Goal: Obtain resource: Download file/media

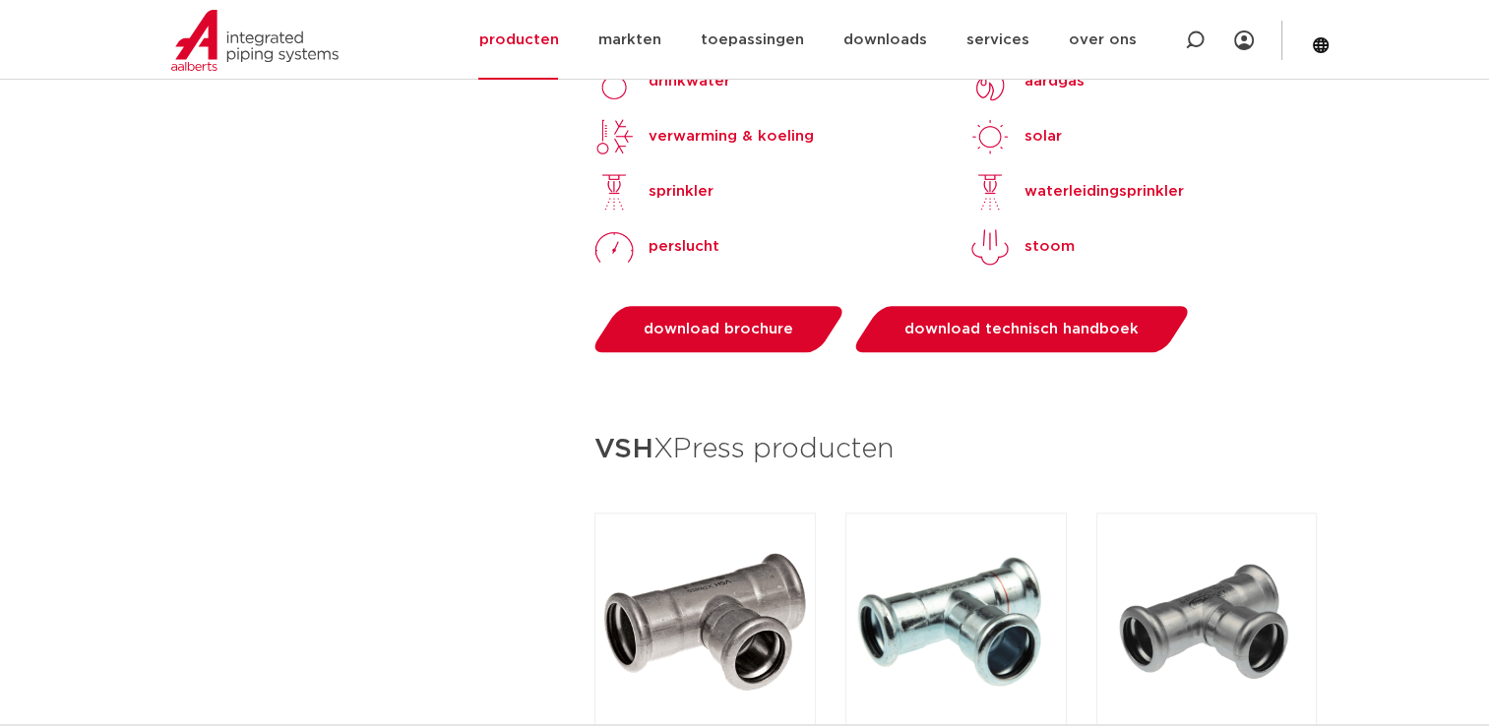
scroll to position [2117, 0]
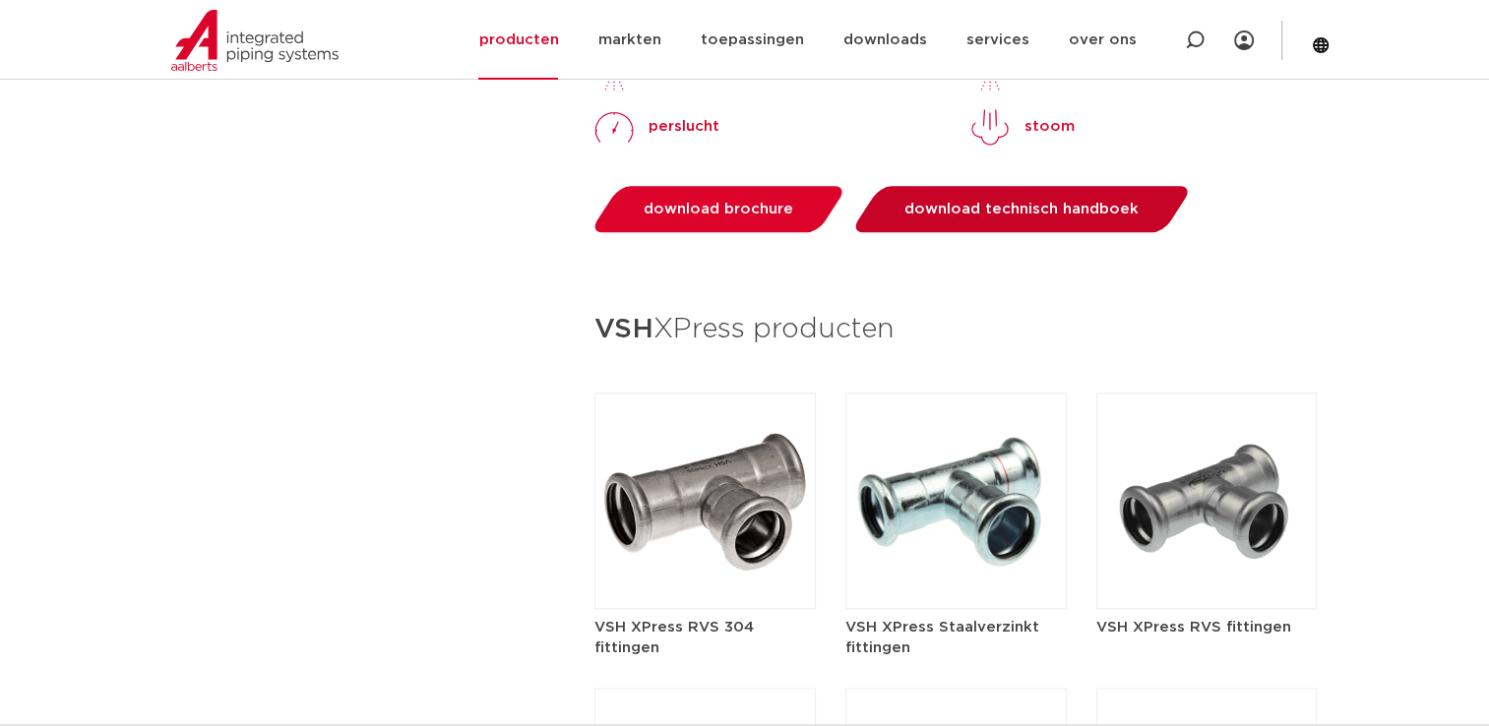
click at [916, 186] on link "download technisch handboek" at bounding box center [1021, 209] width 343 height 46
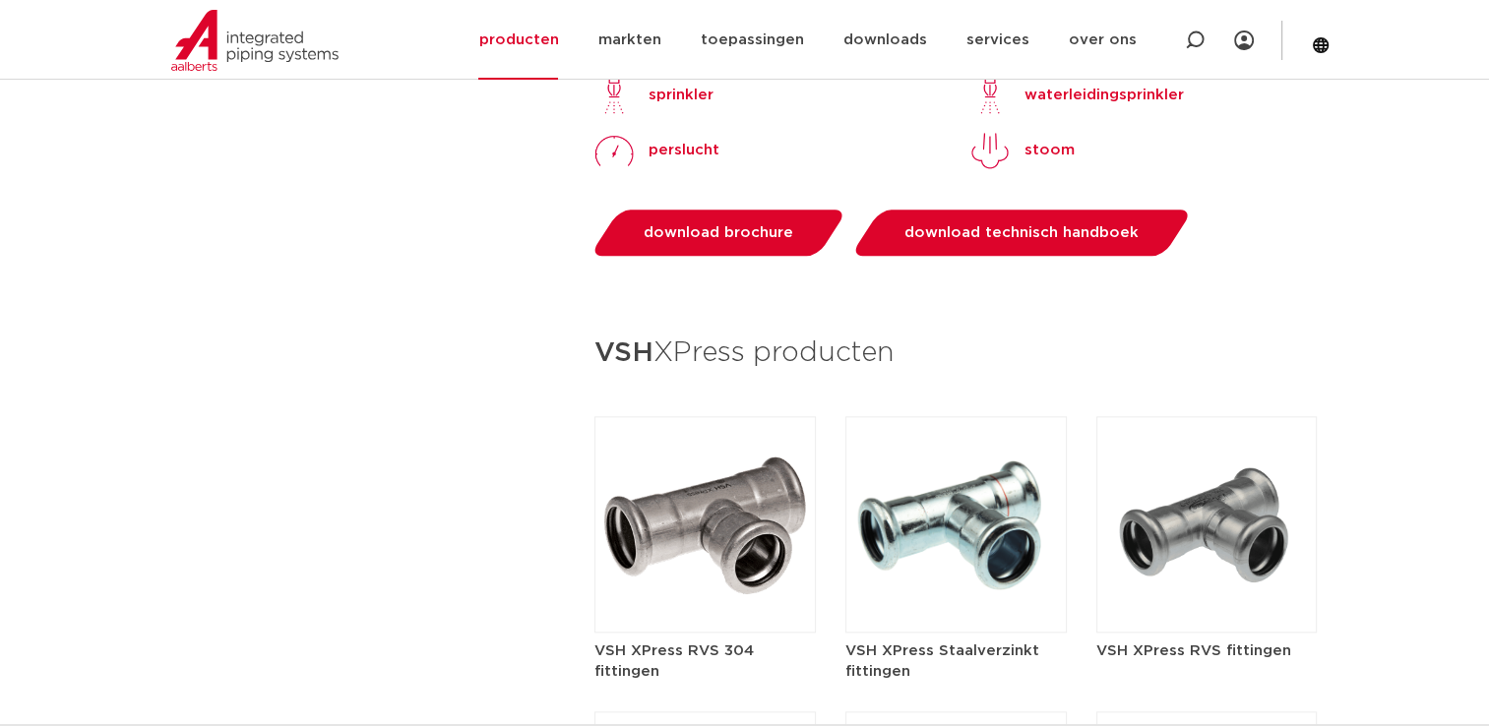
scroll to position [2066, 0]
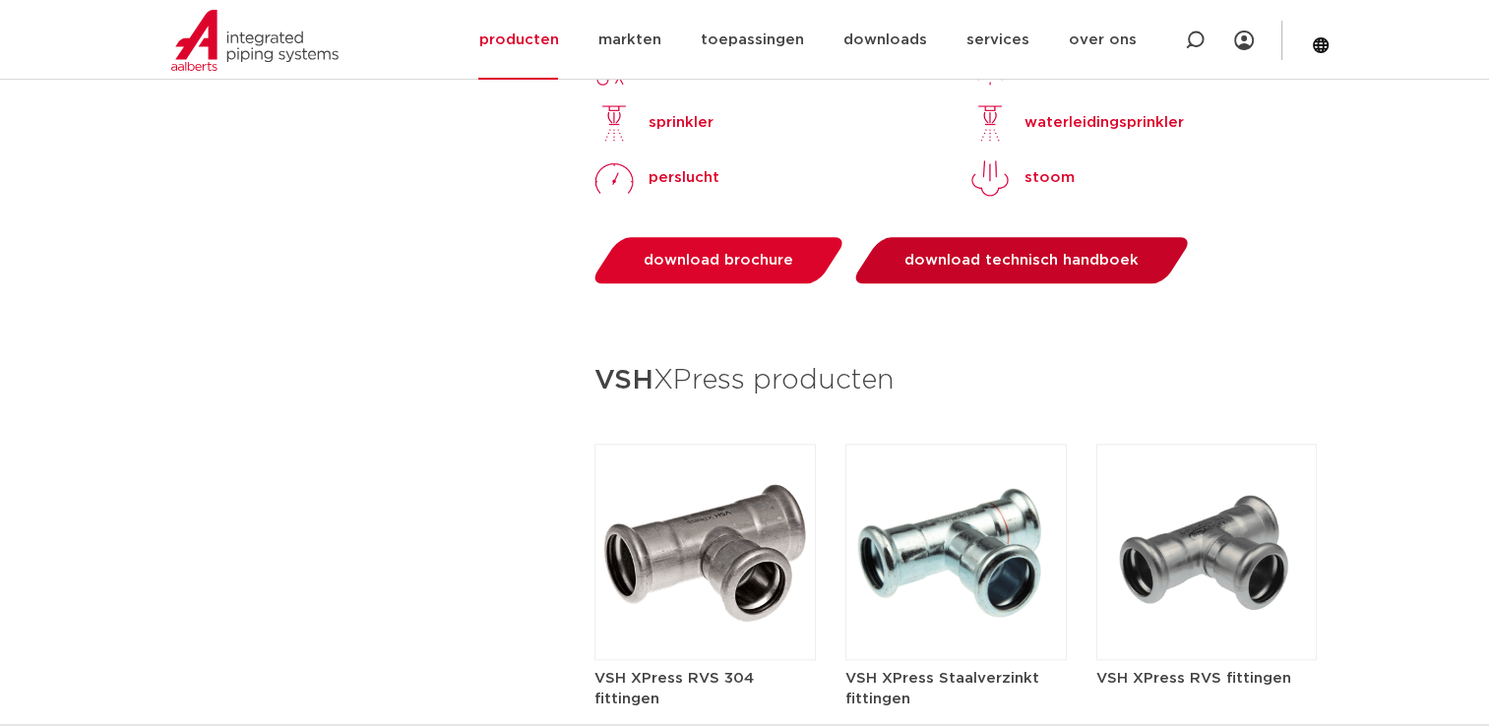
click at [1060, 239] on link "download technisch handboek" at bounding box center [1021, 260] width 343 height 46
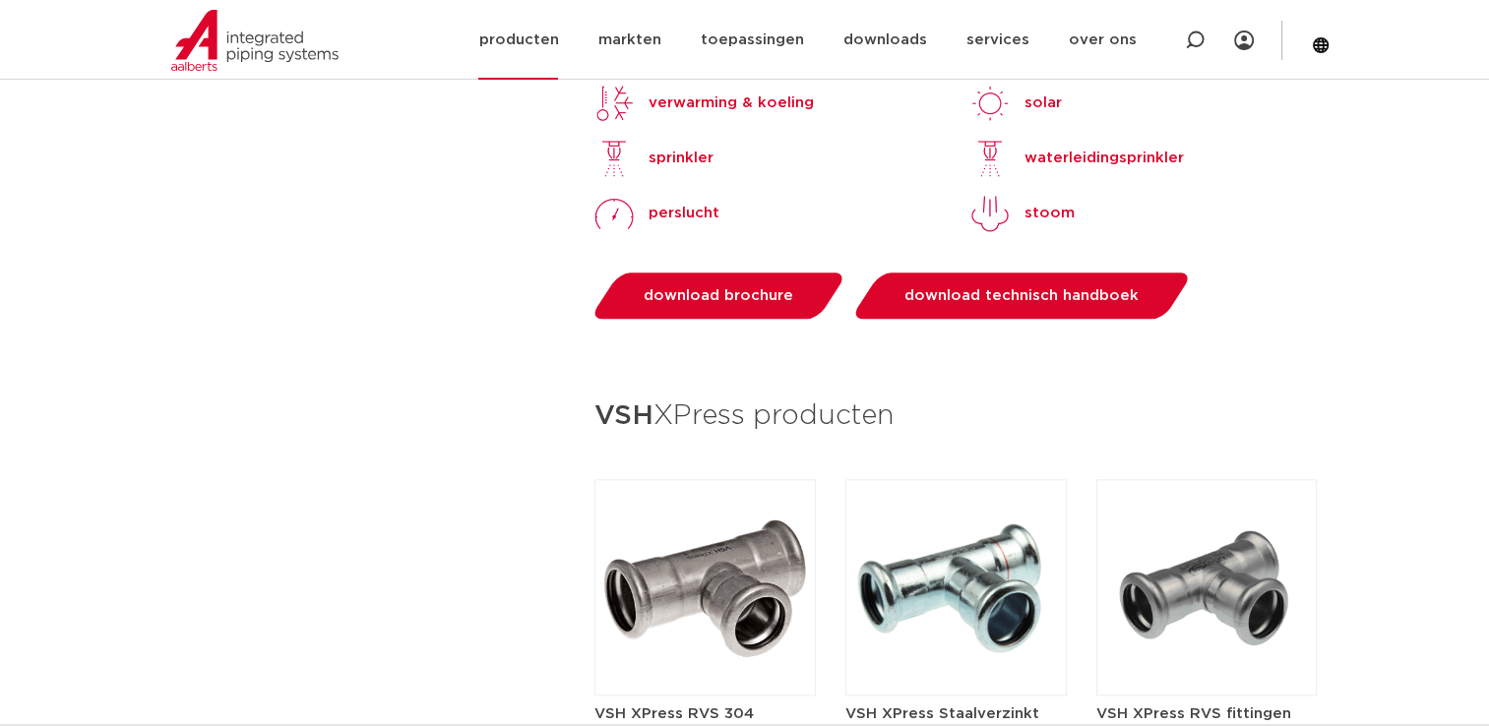
scroll to position [1771, 0]
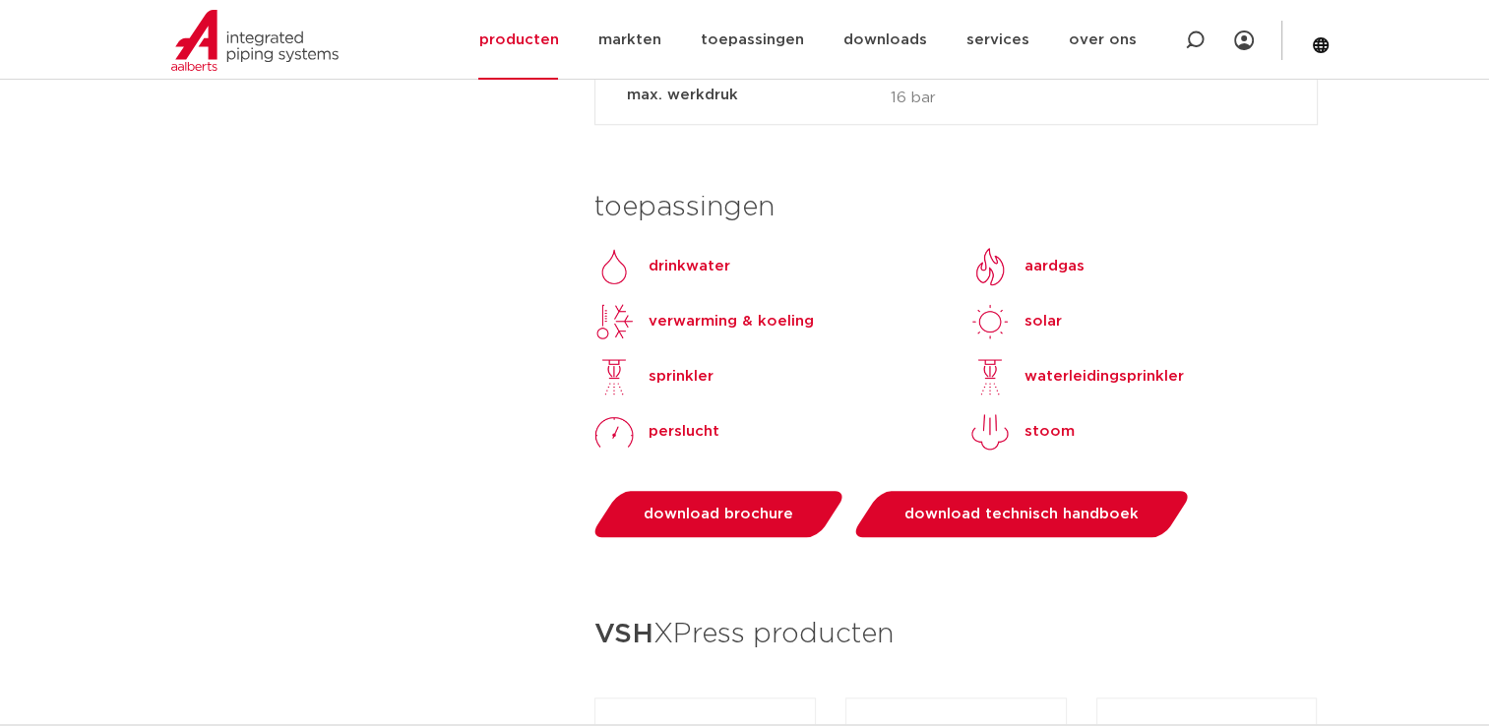
scroll to position [1869, 0]
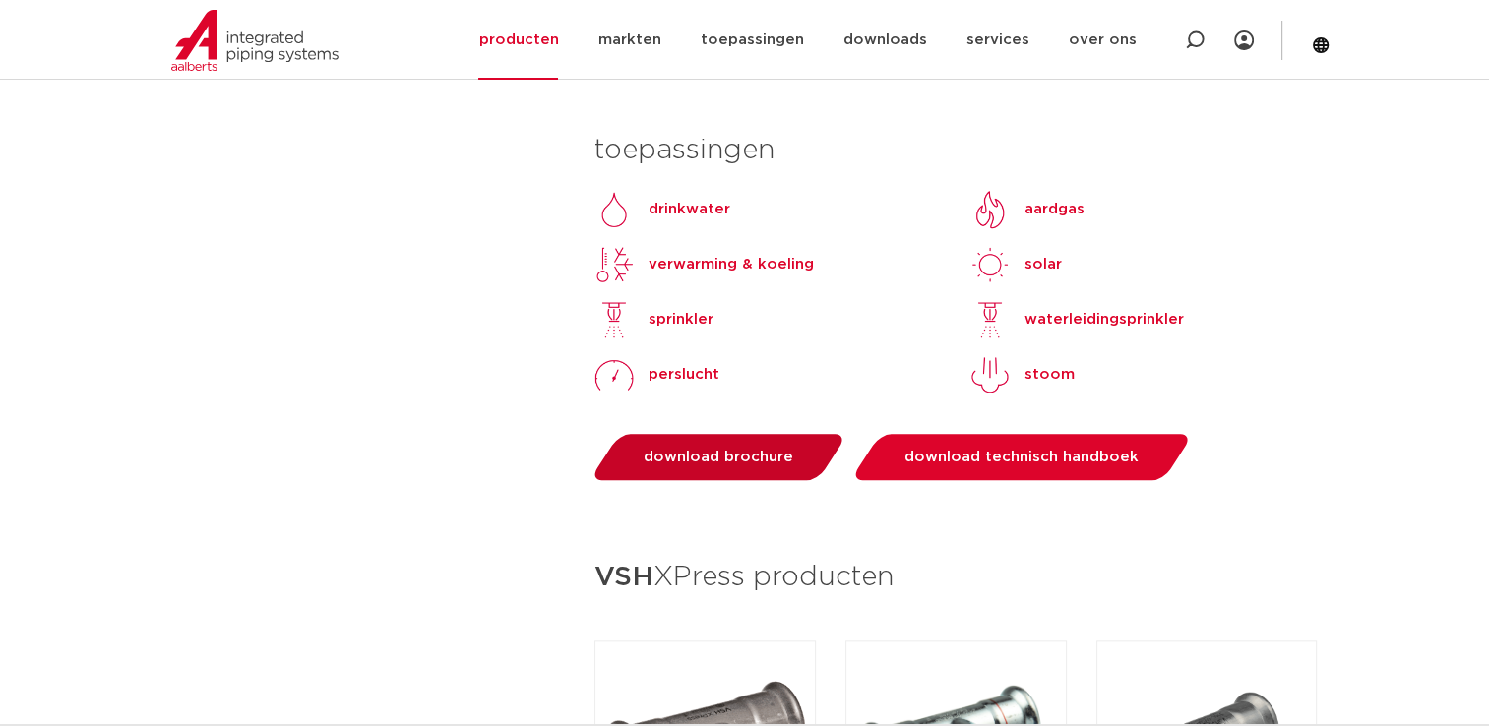
click at [697, 450] on span "download brochure" at bounding box center [718, 457] width 150 height 15
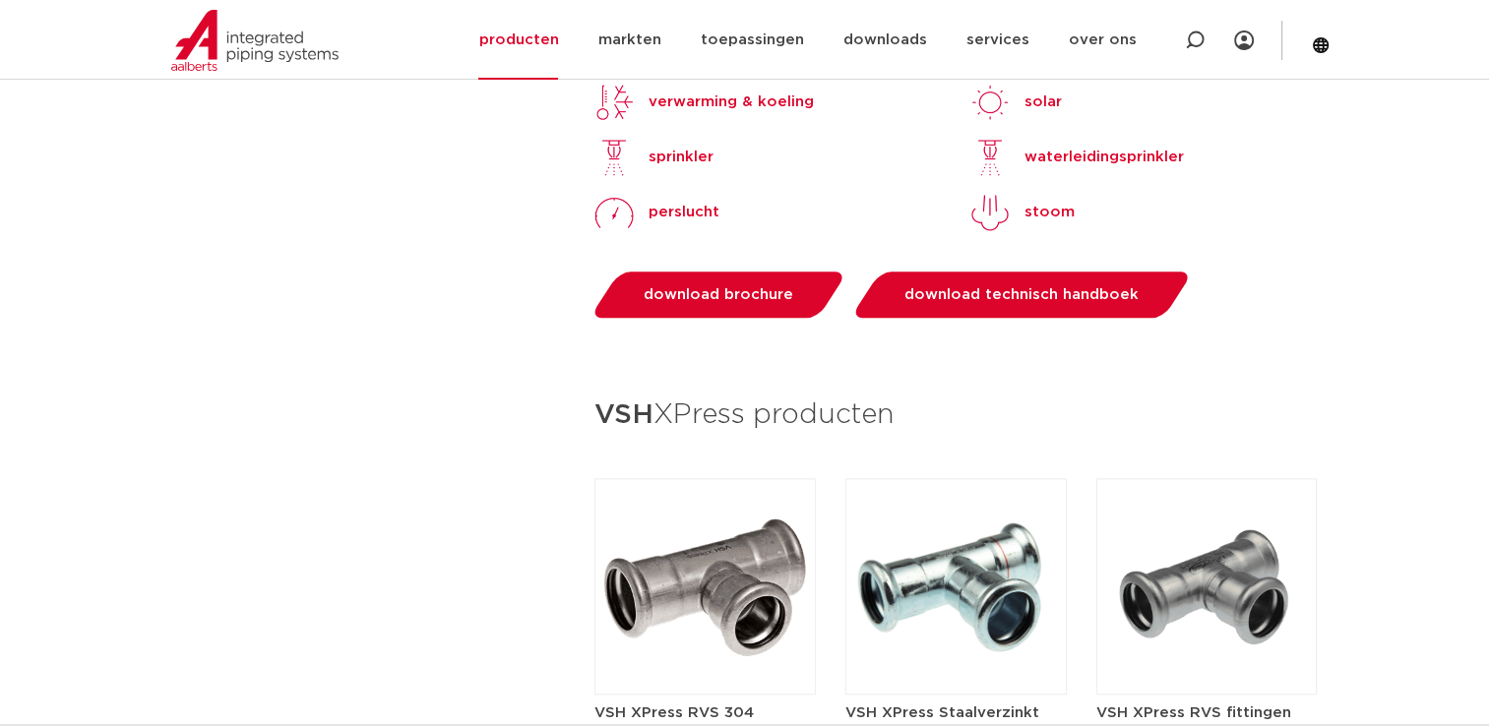
scroll to position [1771, 0]
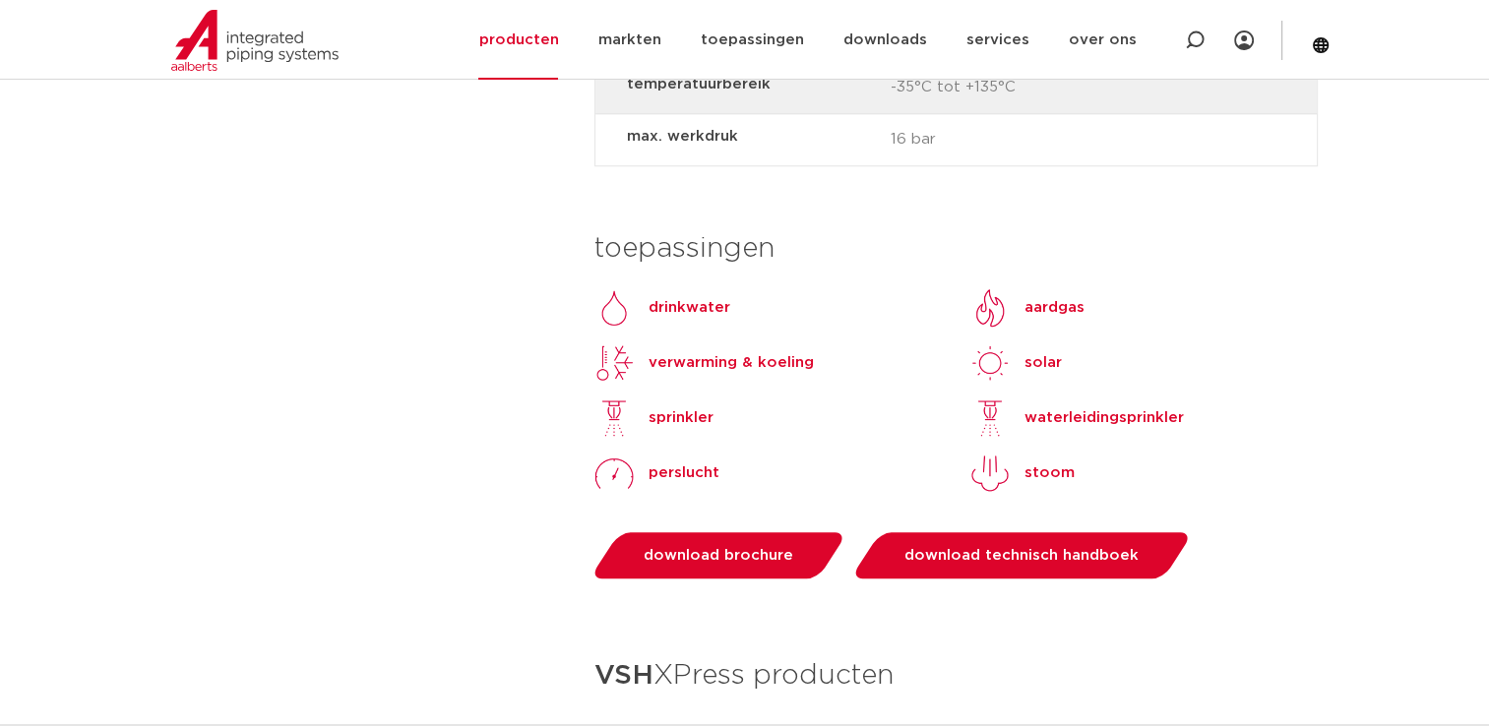
click at [707, 296] on p "drinkwater" at bounding box center [689, 308] width 82 height 24
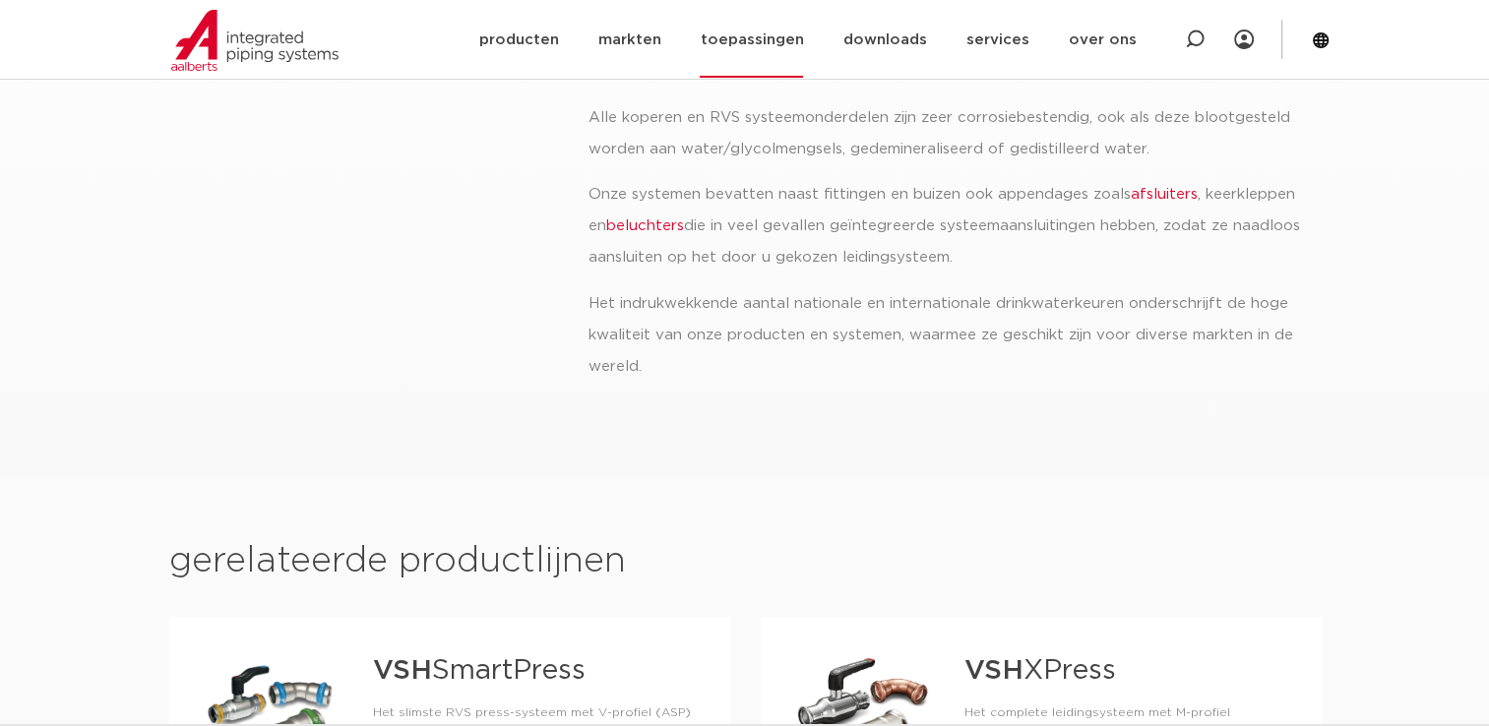
scroll to position [590, 0]
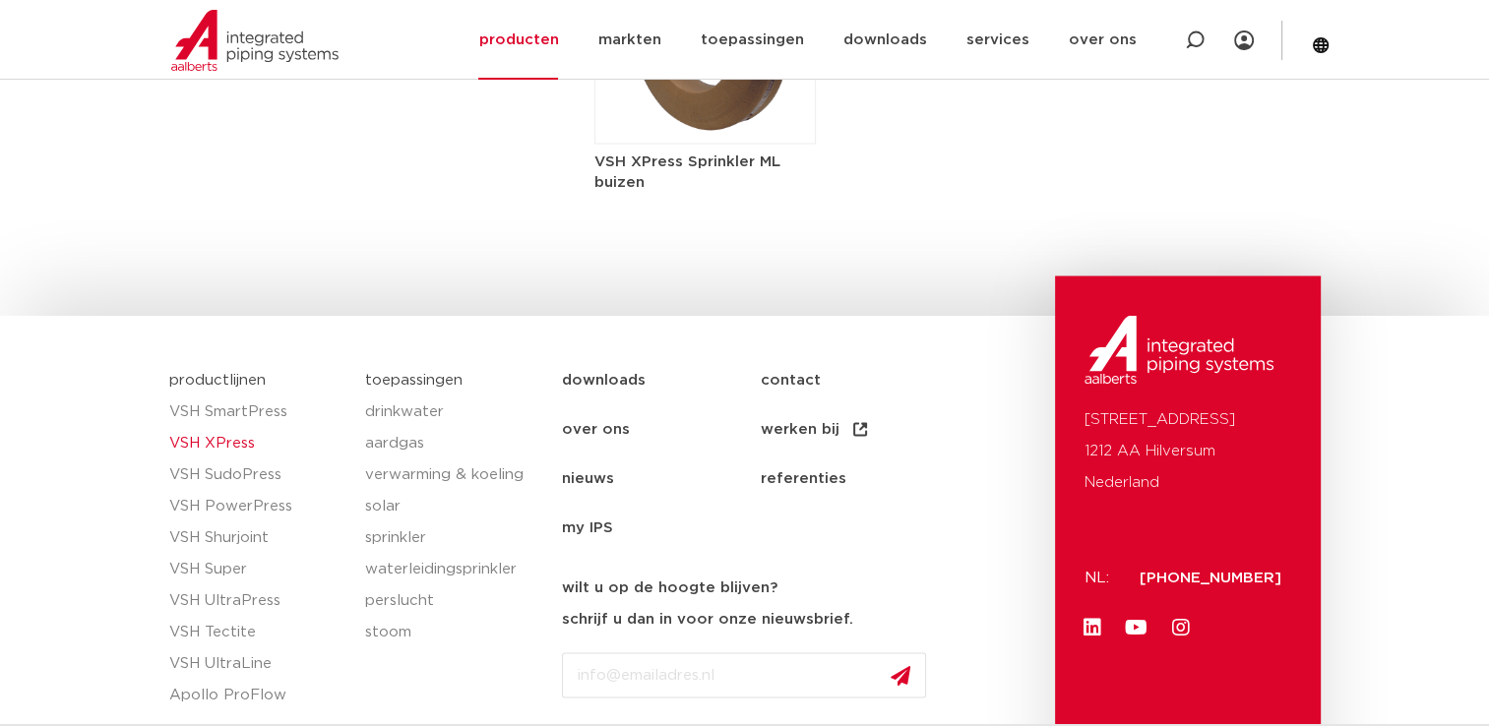
scroll to position [3542, 0]
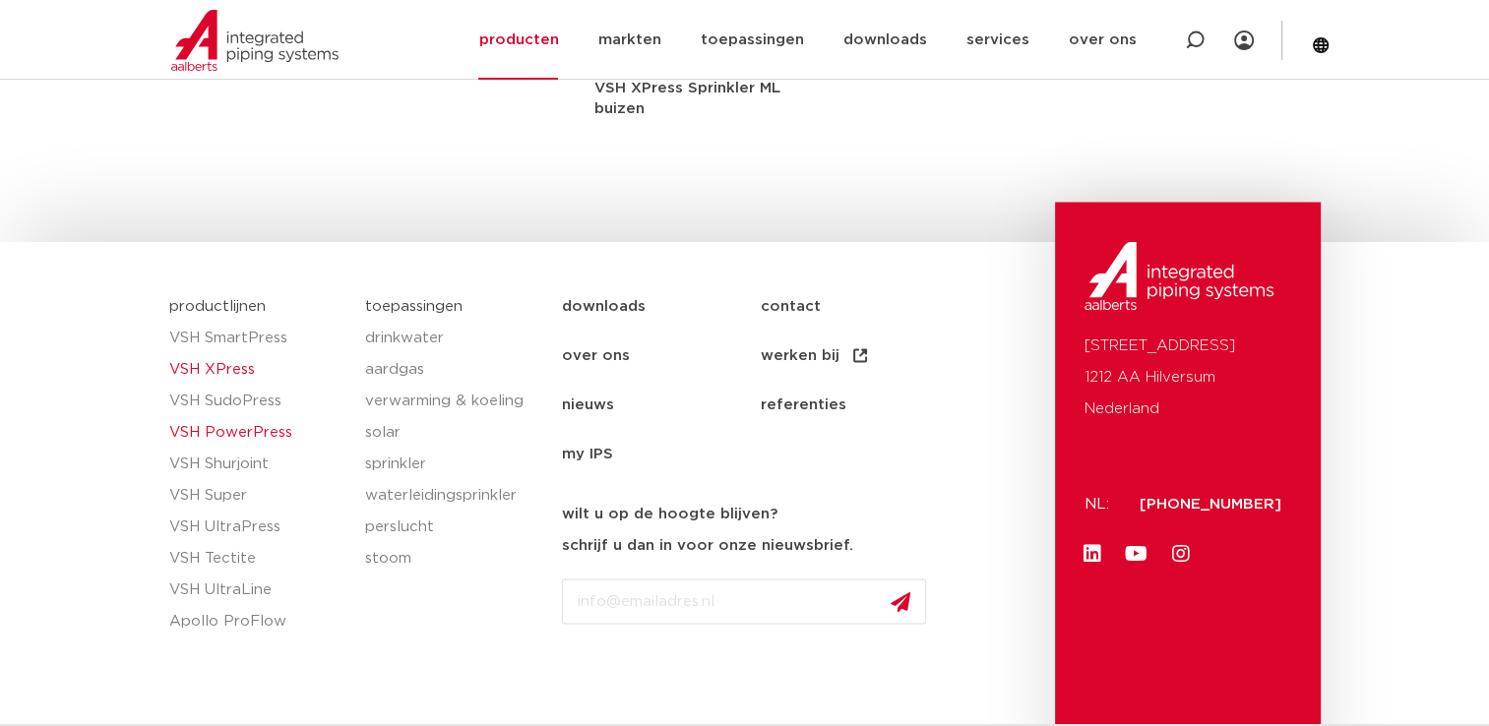
click at [249, 416] on link "VSH PowerPress" at bounding box center [257, 431] width 177 height 31
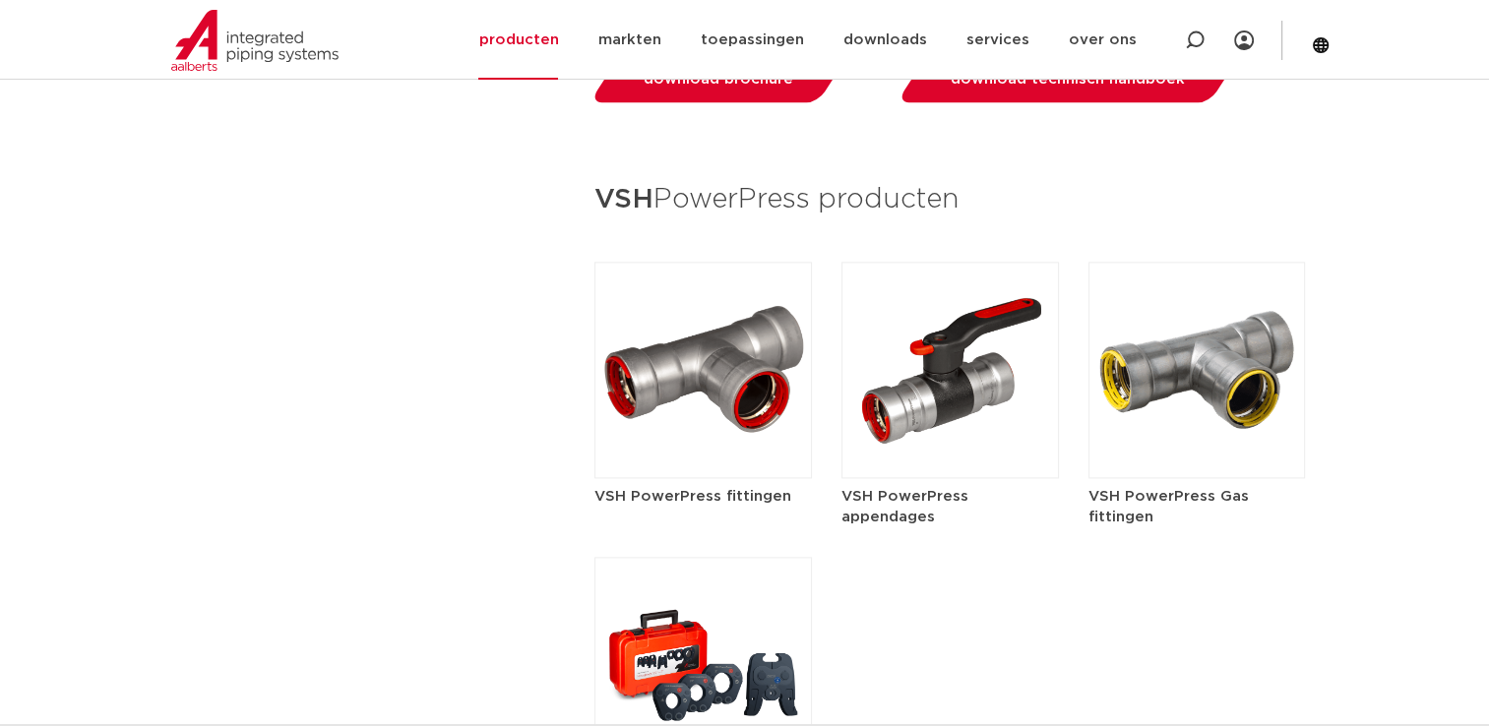
scroll to position [2361, 0]
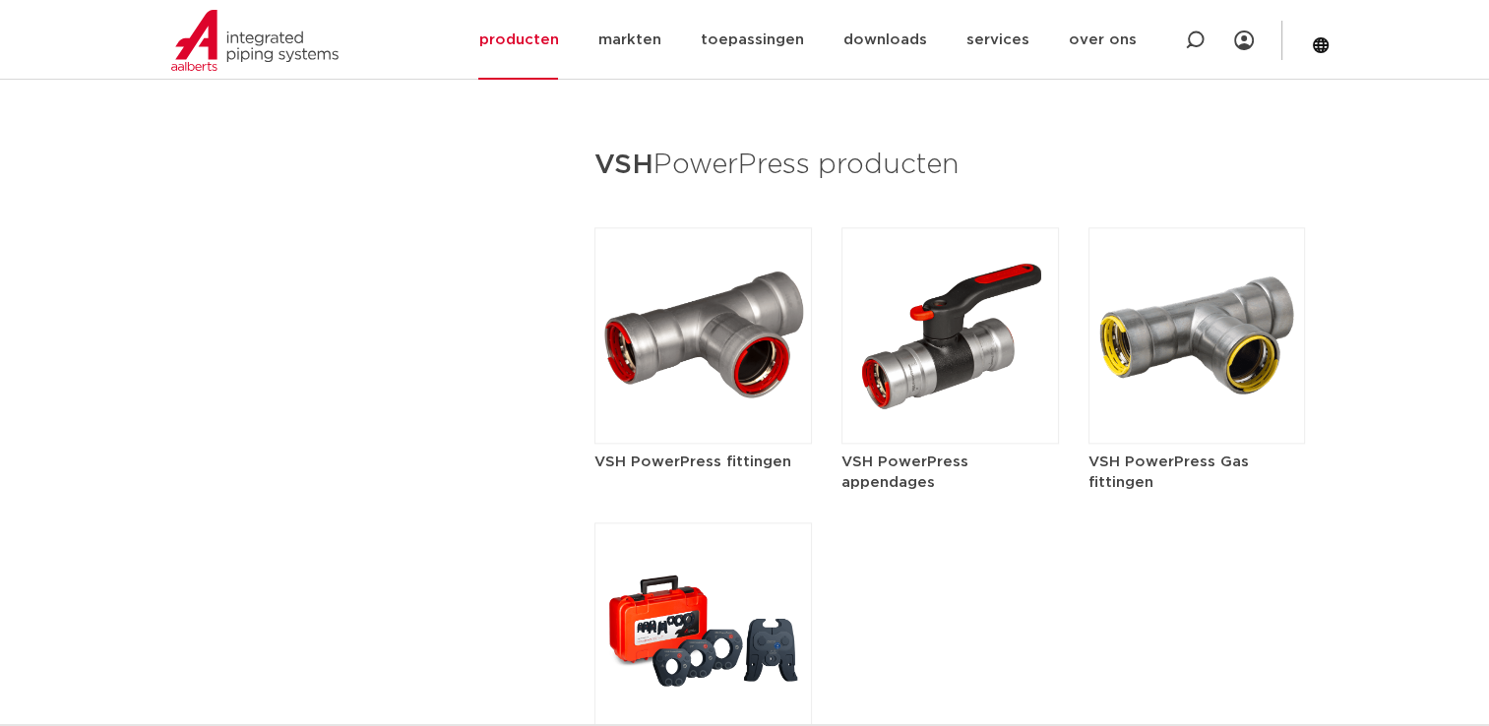
click at [776, 462] on h5 "VSH PowerPress fittingen" at bounding box center [702, 462] width 217 height 21
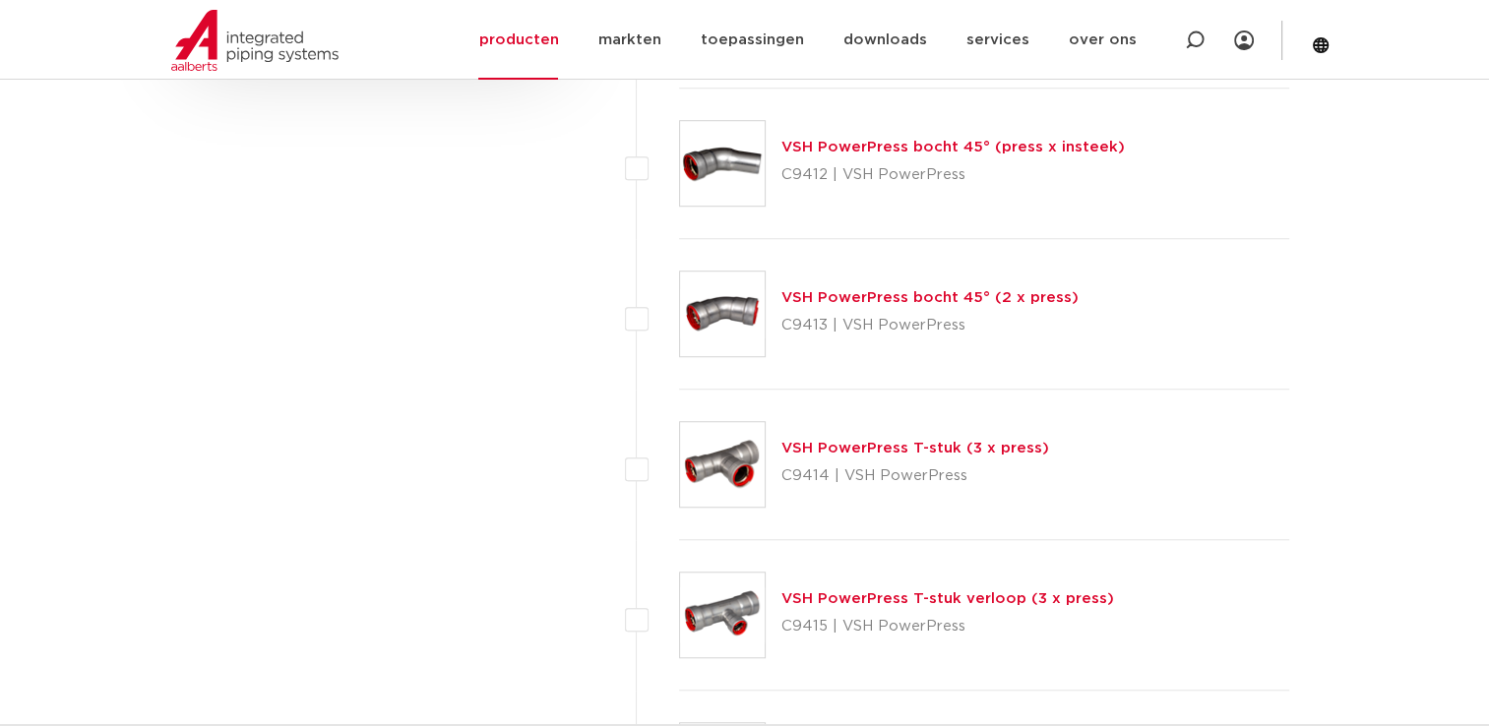
scroll to position [1507, 0]
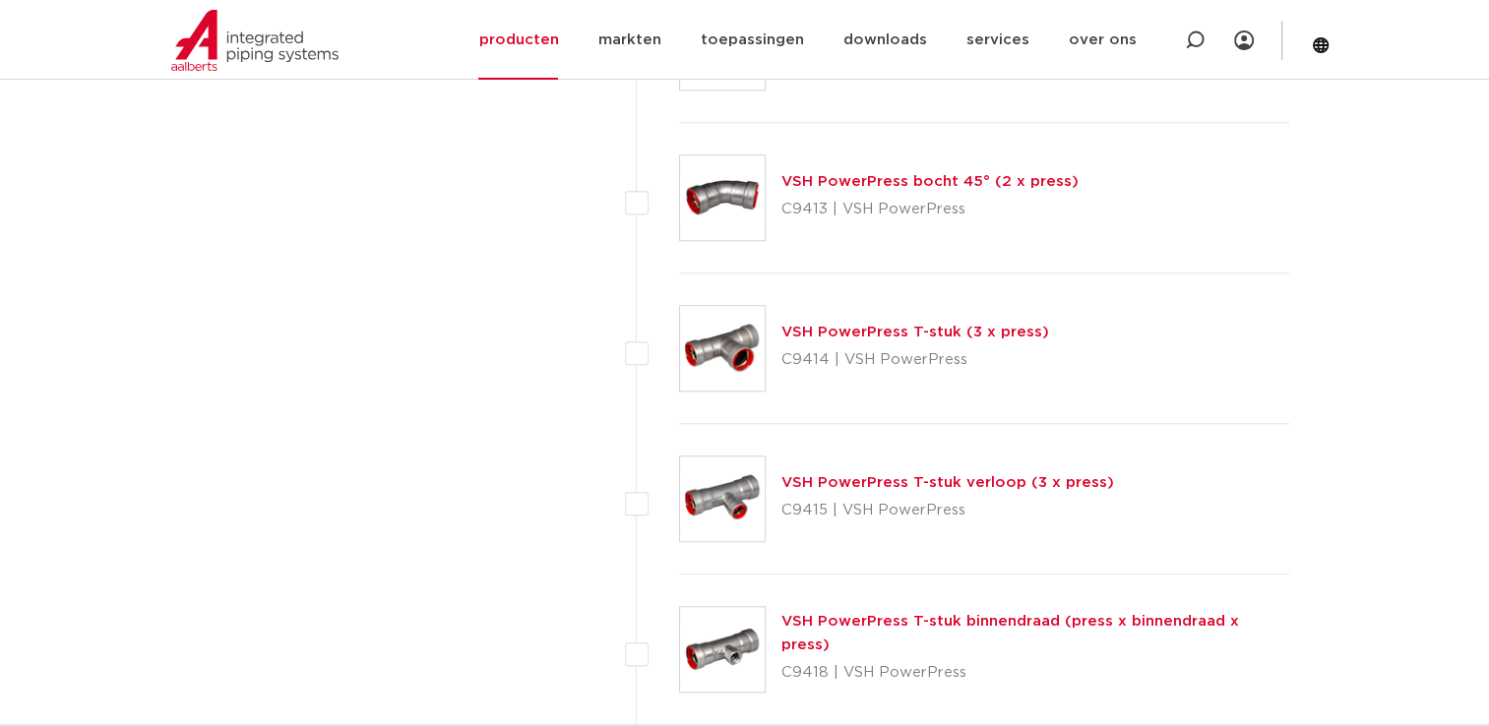
click at [886, 484] on link "VSH PowerPress T-stuk verloop (3 x press)" at bounding box center [947, 482] width 333 height 15
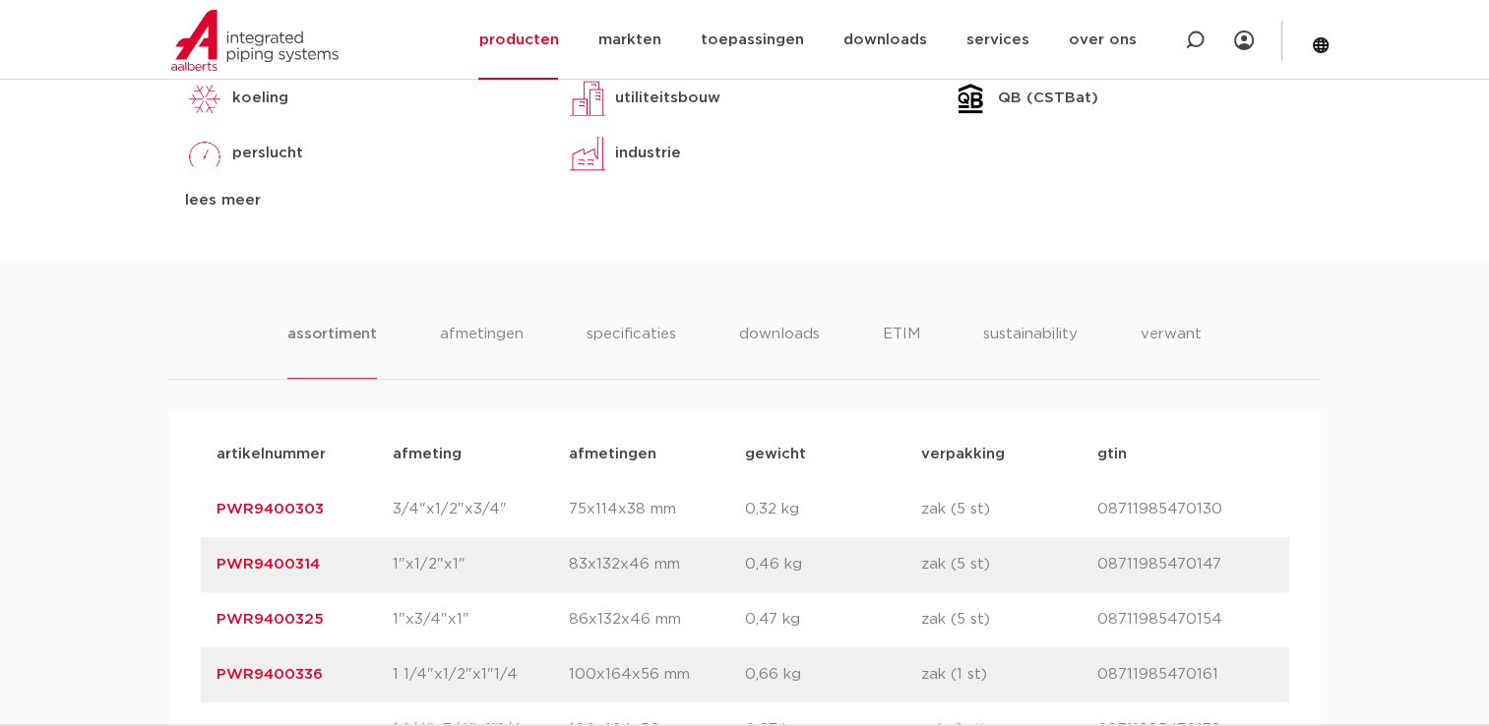
scroll to position [1082, 0]
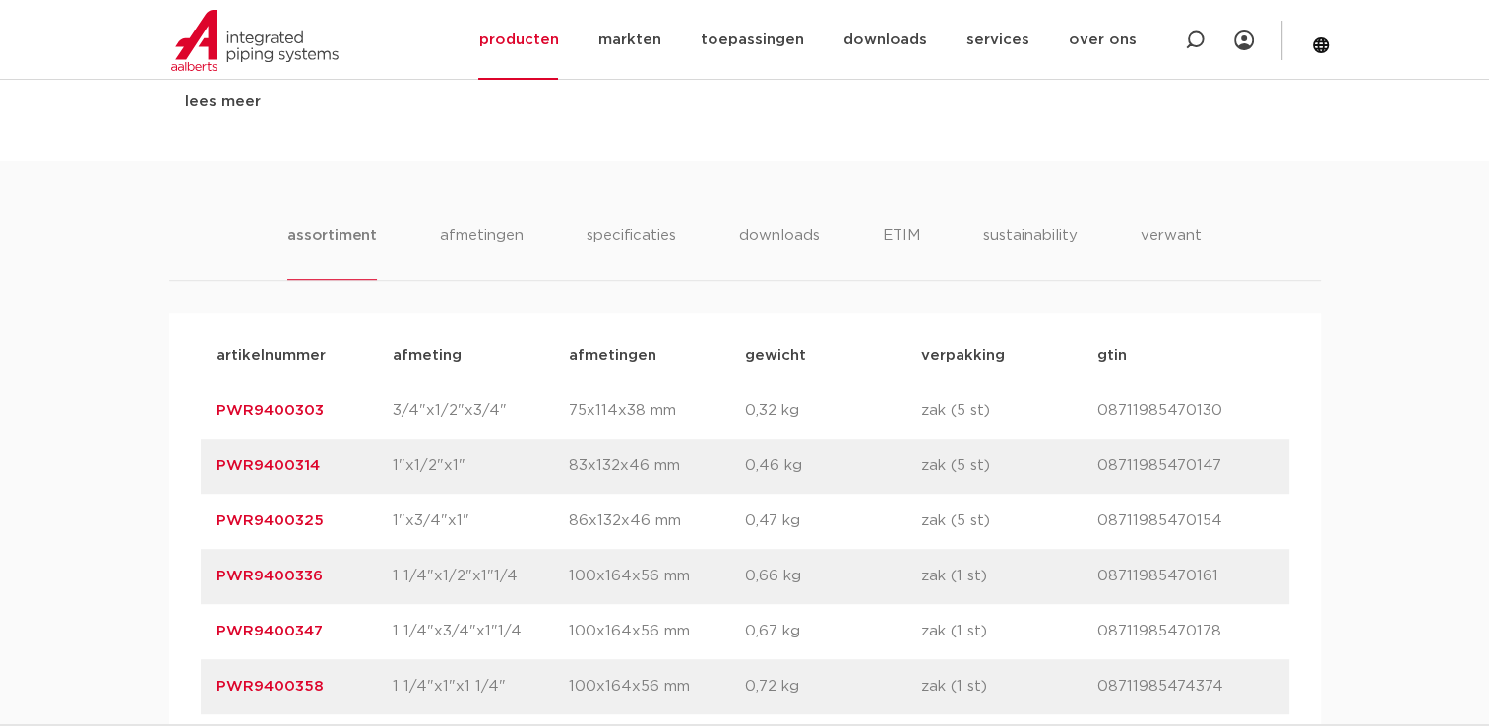
drag, startPoint x: 330, startPoint y: 462, endPoint x: 169, endPoint y: 459, distance: 160.4
copy link "PWR9400303"
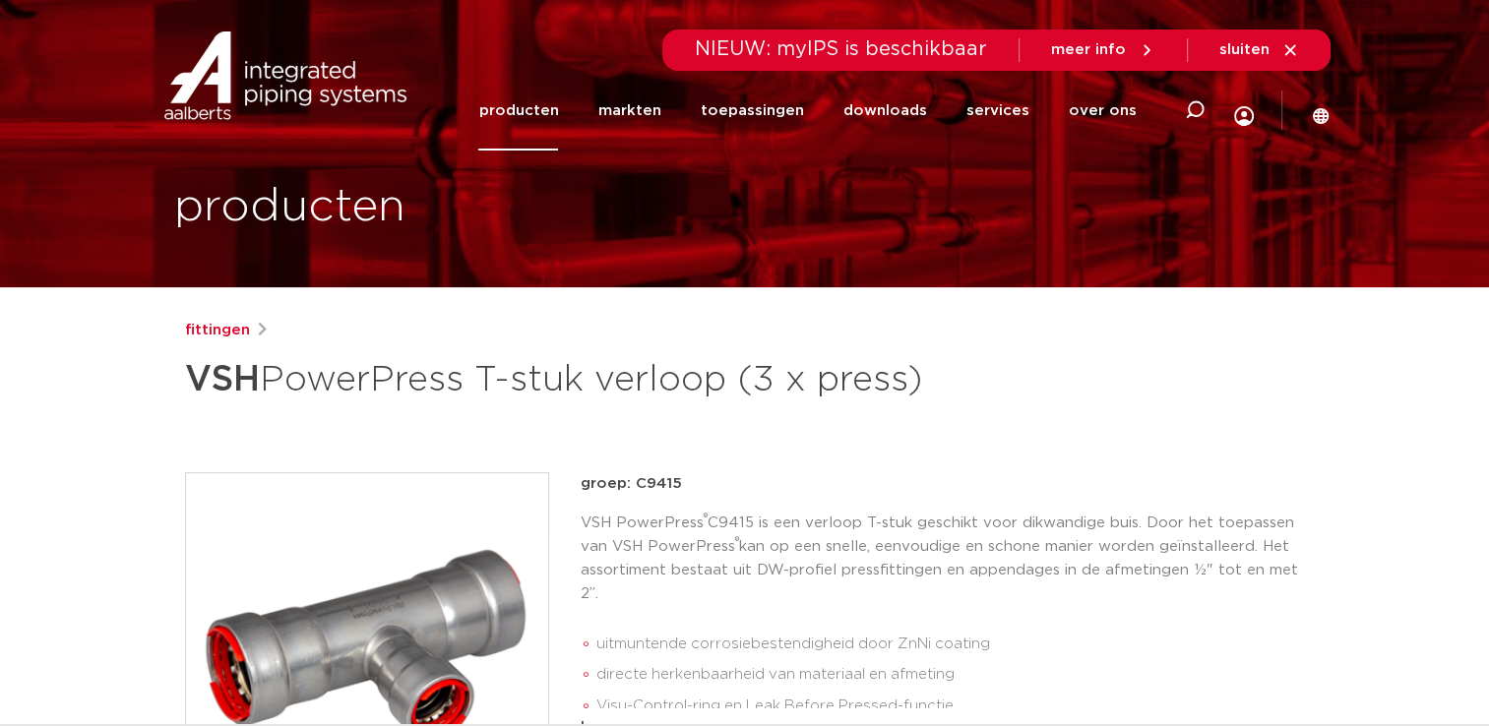
scroll to position [0, 0]
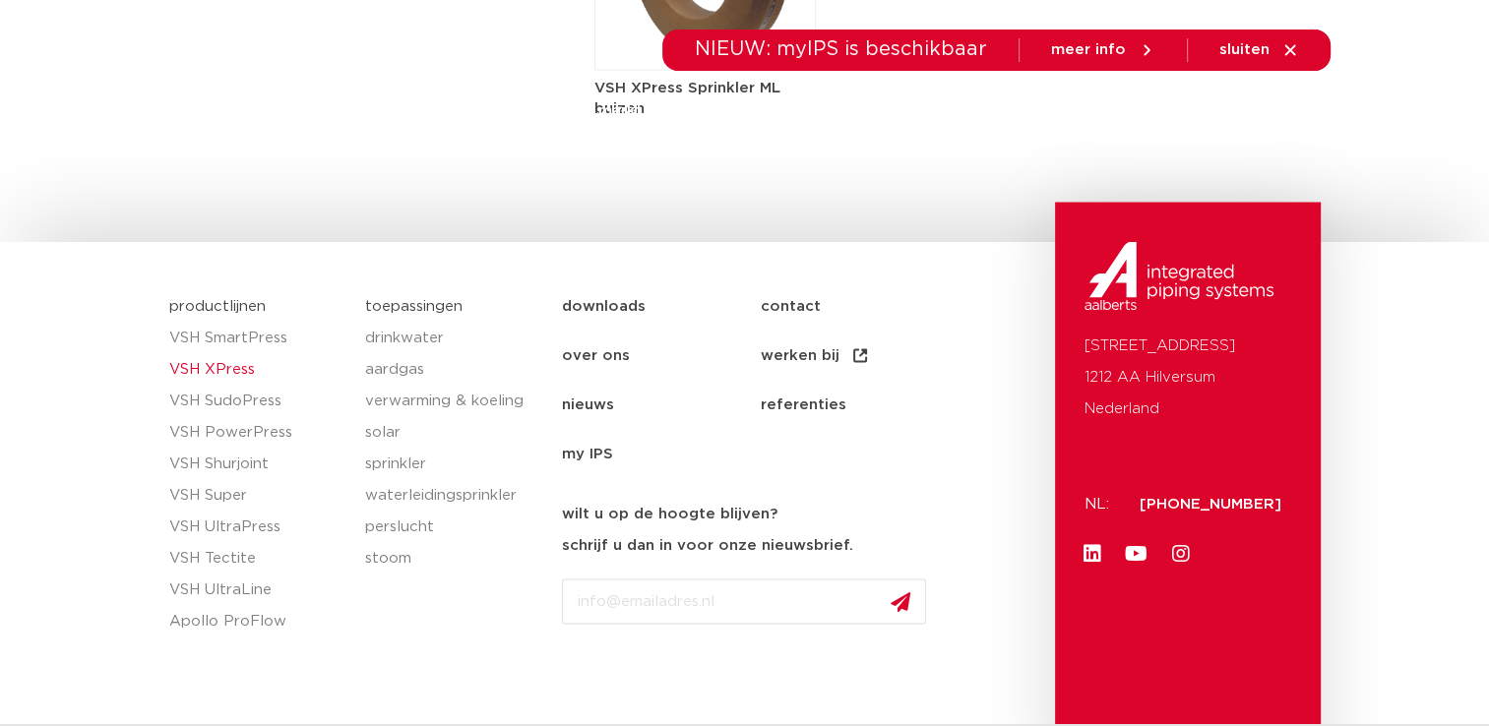
click at [229, 353] on link "VSH XPress" at bounding box center [257, 368] width 177 height 31
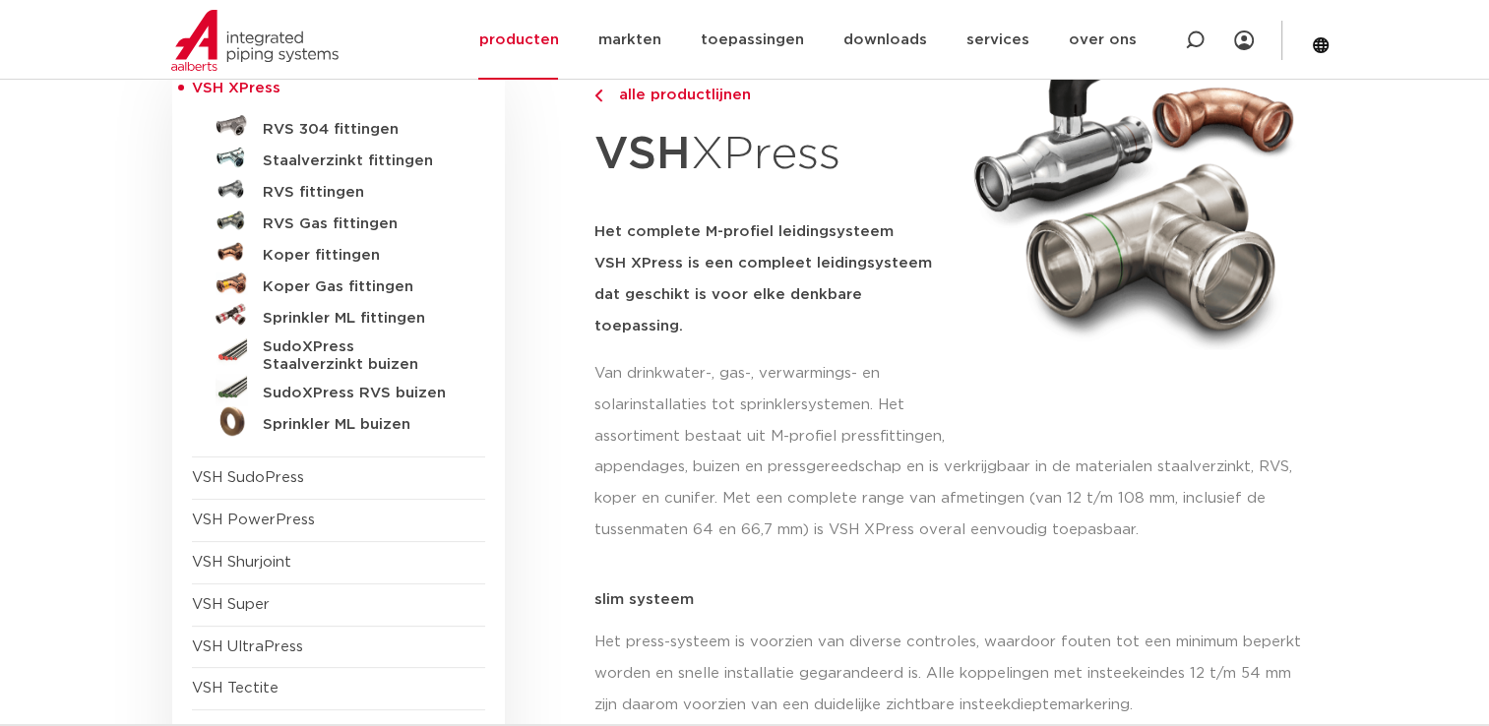
scroll to position [295, 0]
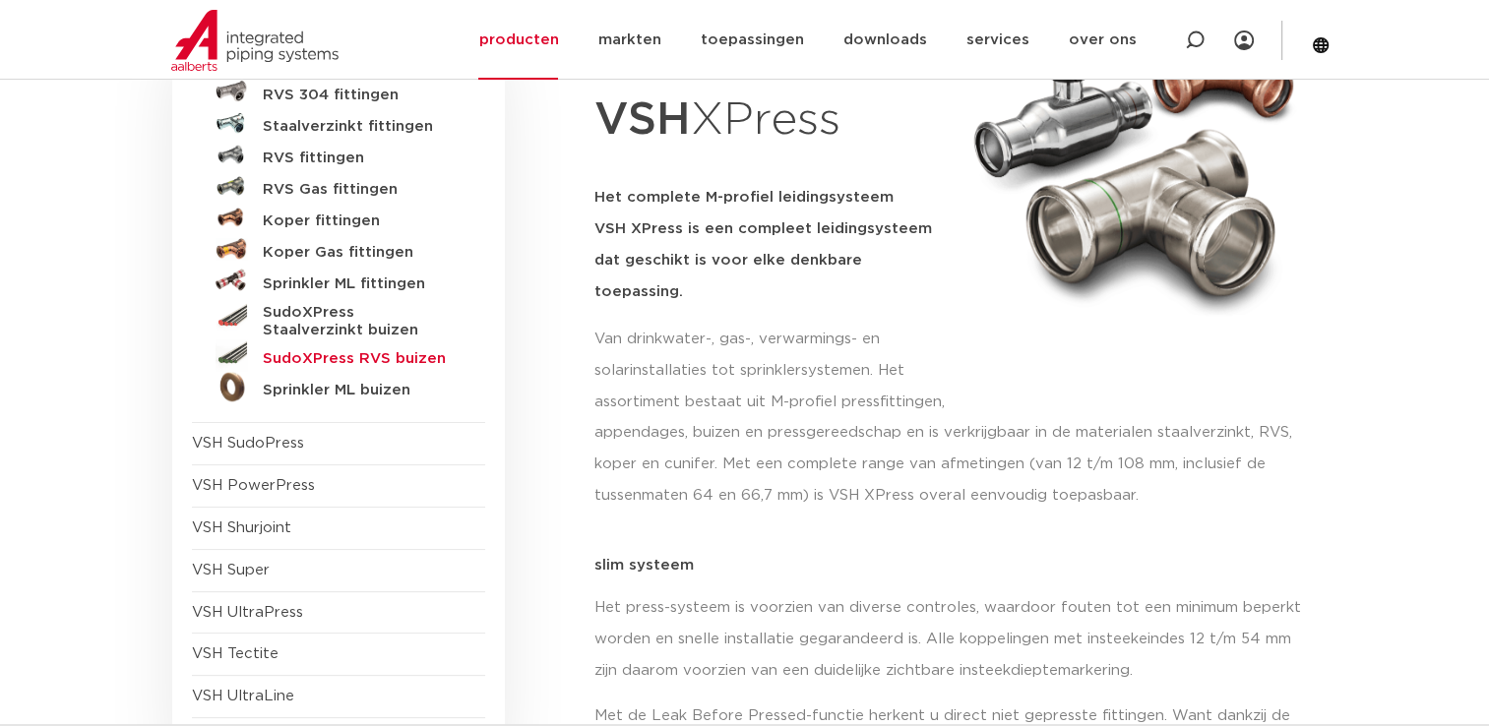
click at [414, 354] on h5 "SudoXPress RVS buizen" at bounding box center [360, 359] width 195 height 18
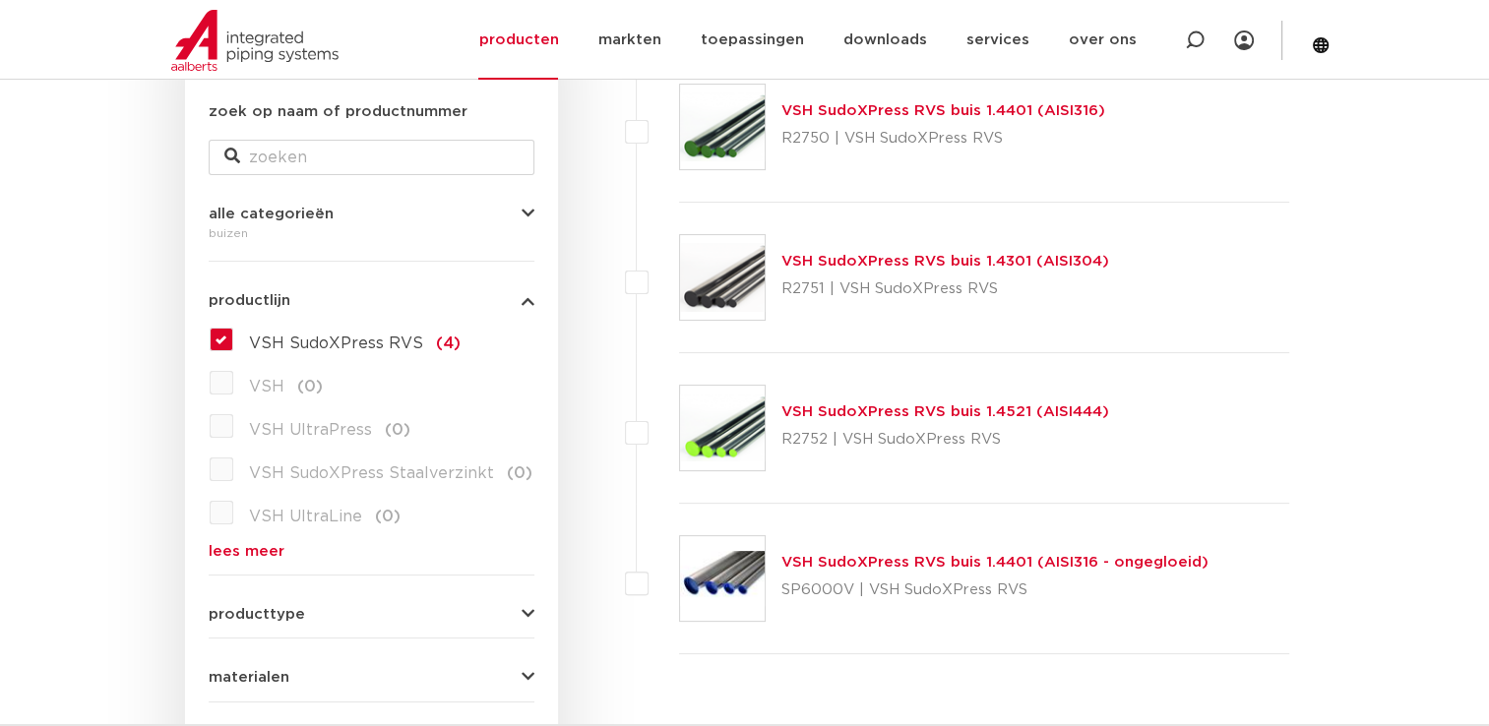
scroll to position [327, 0]
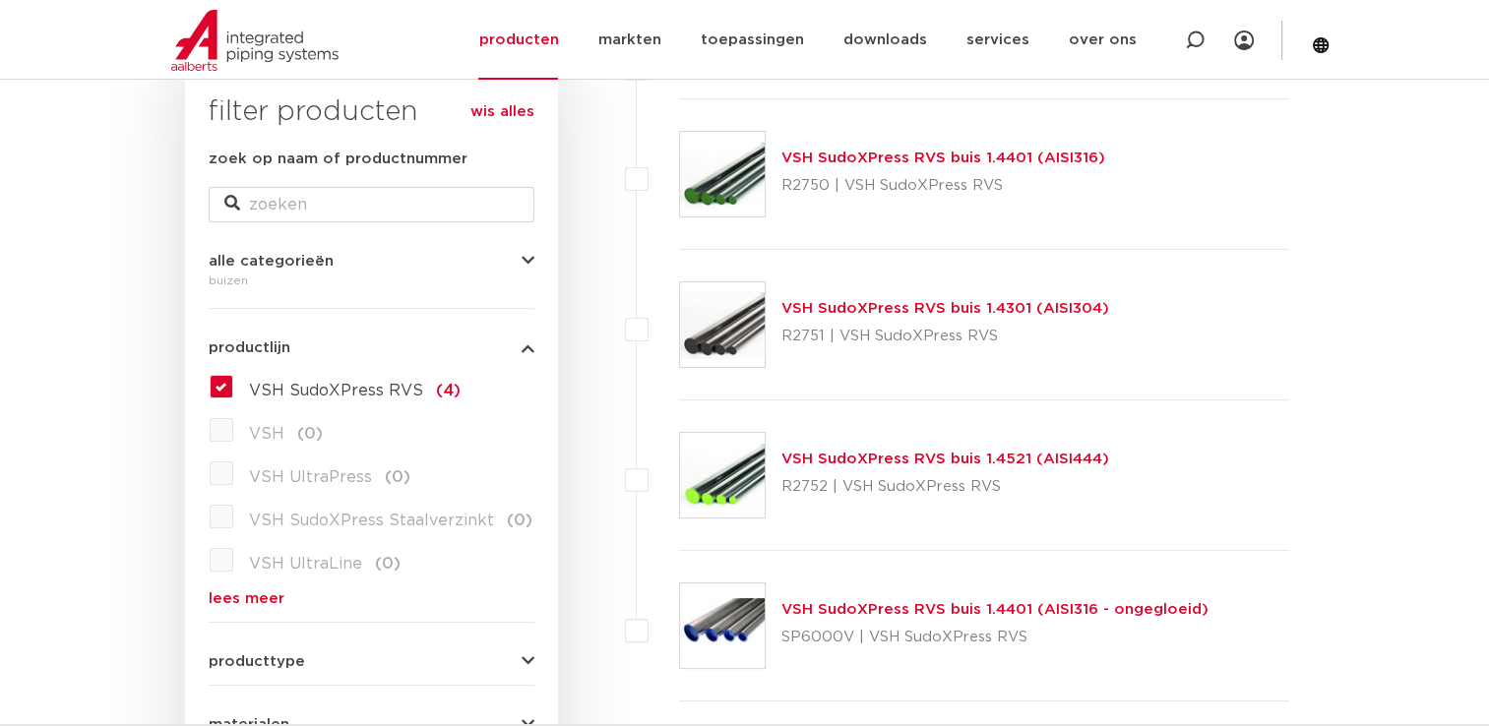
click at [946, 158] on link "VSH SudoXPress RVS buis 1.4401 (AISI316)" at bounding box center [943, 158] width 324 height 15
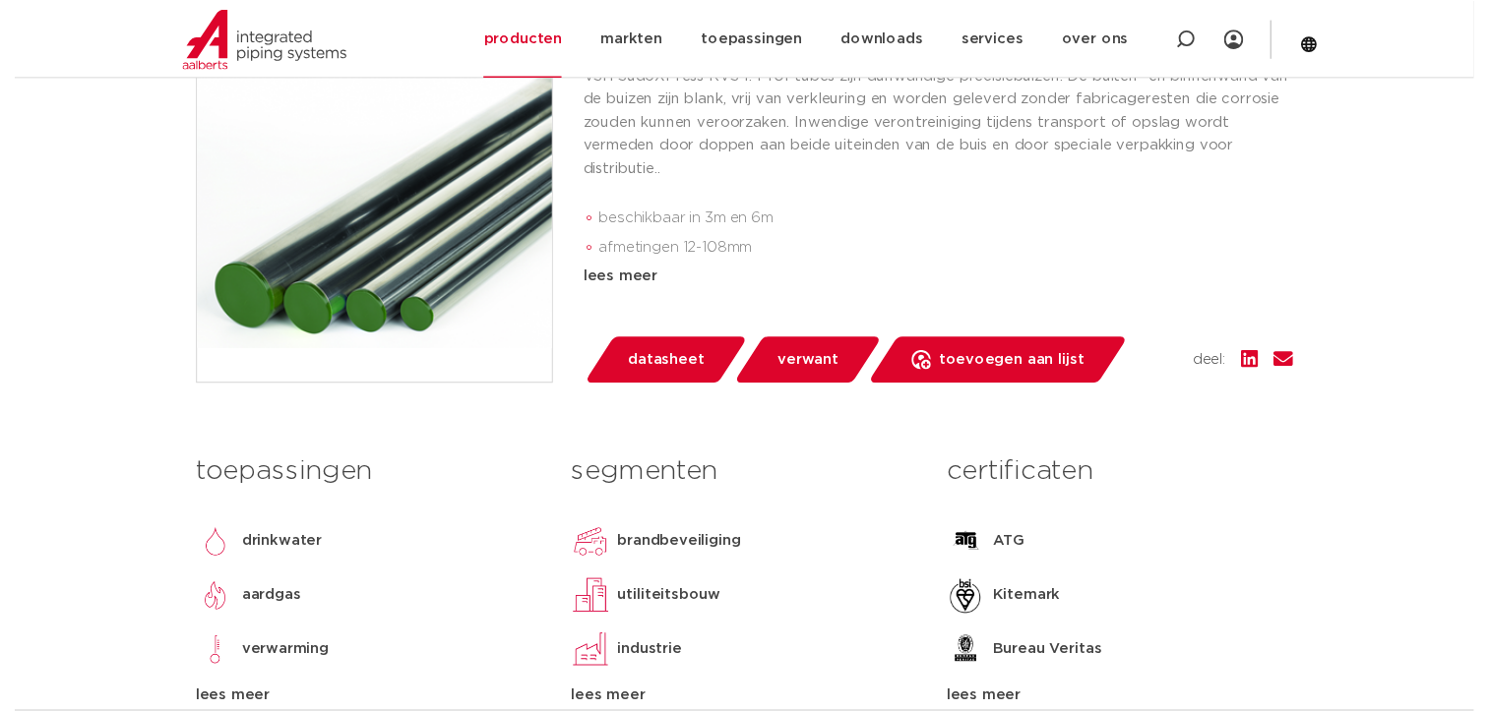
scroll to position [492, 0]
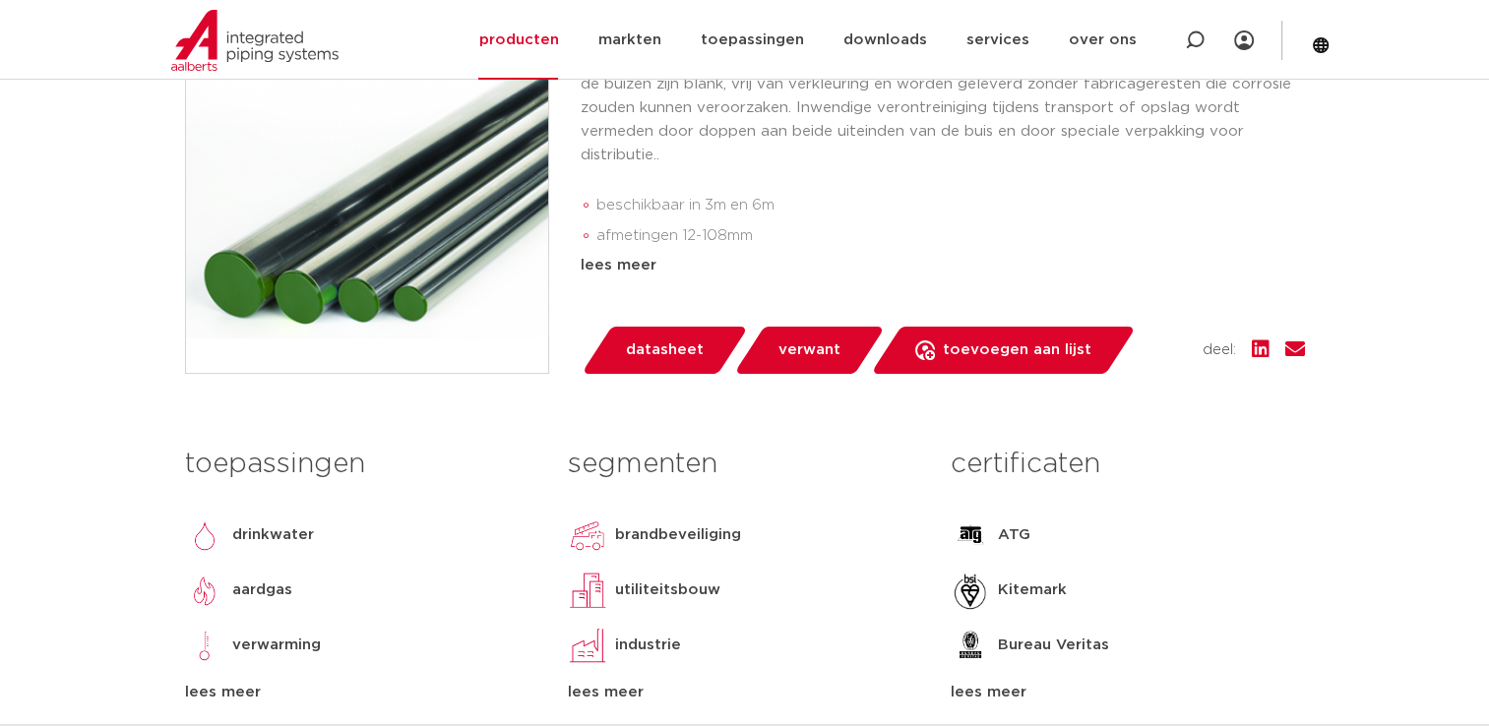
click at [686, 366] on span "datasheet" at bounding box center [665, 350] width 78 height 31
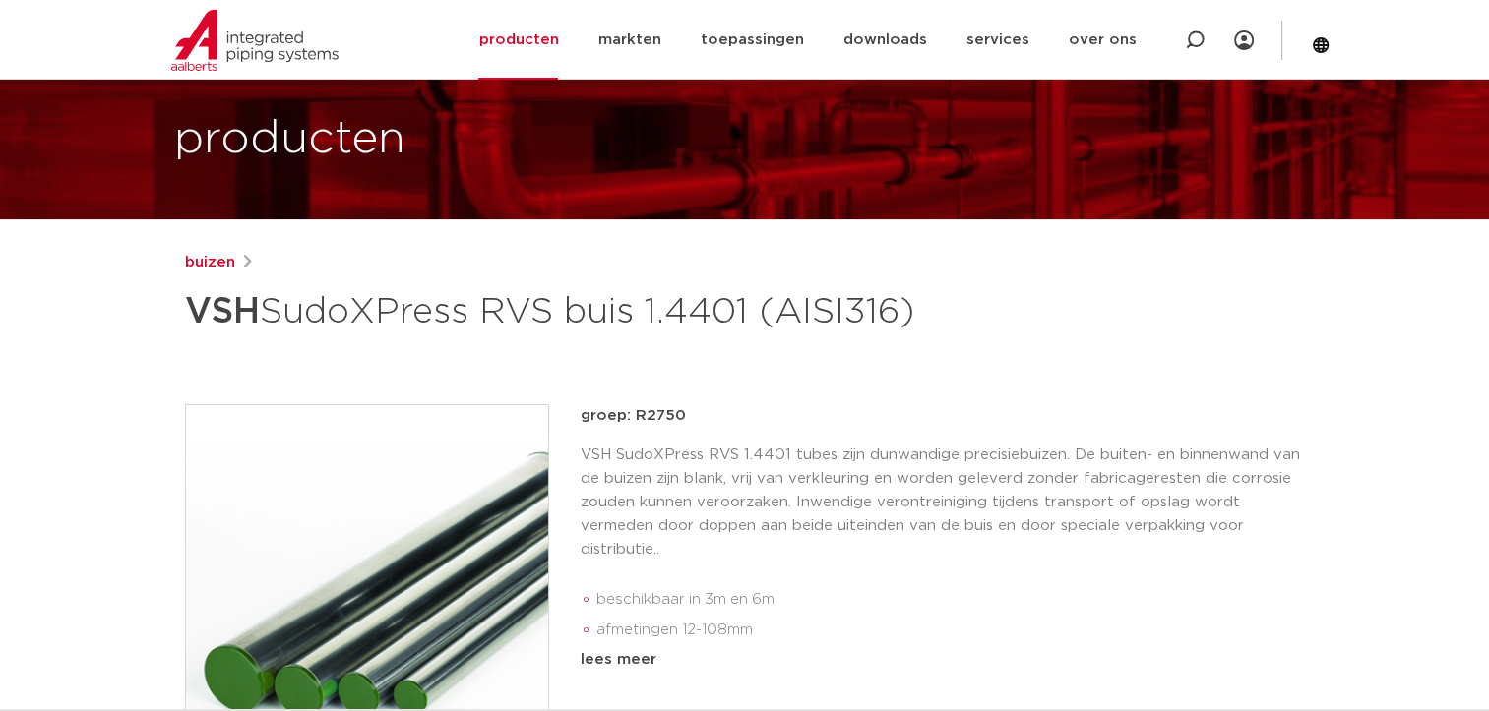
scroll to position [0, 0]
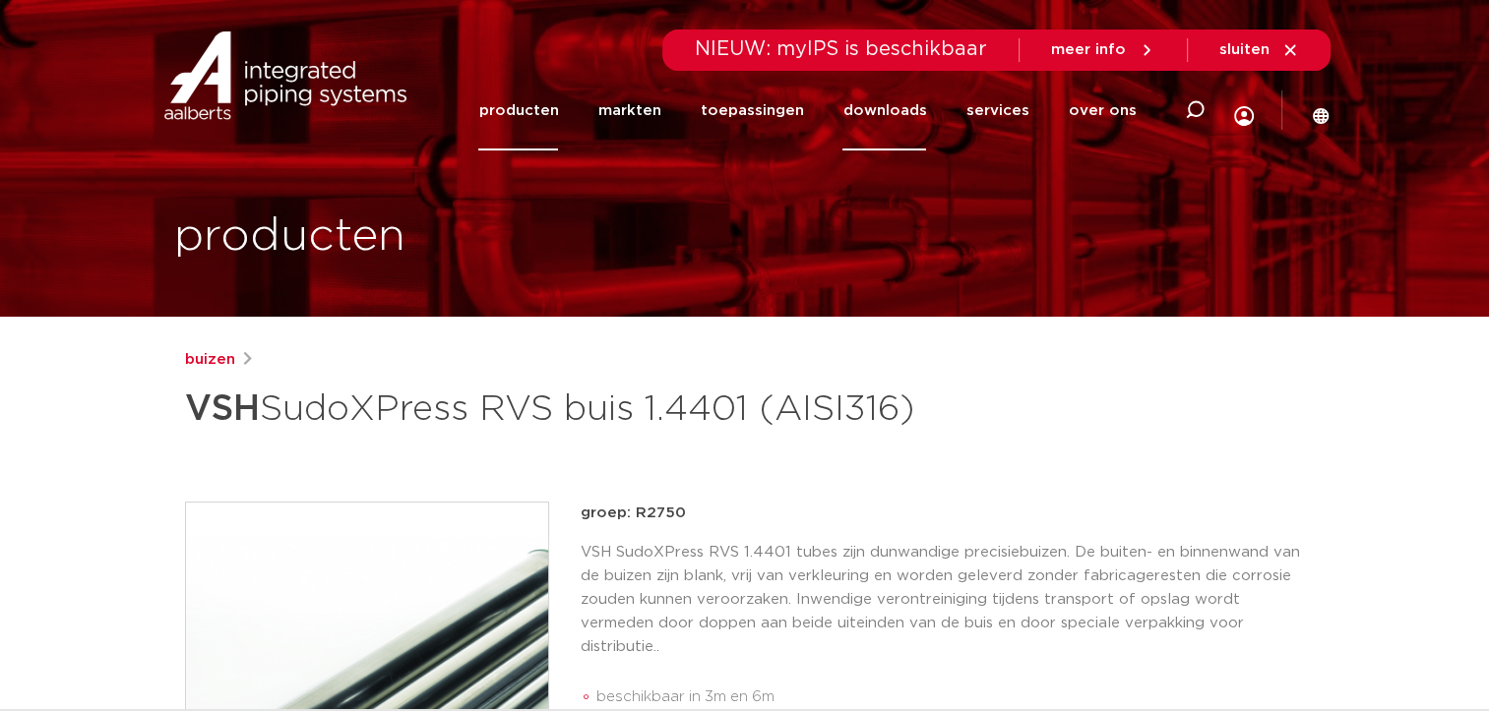
click at [878, 114] on link "downloads" at bounding box center [884, 111] width 84 height 80
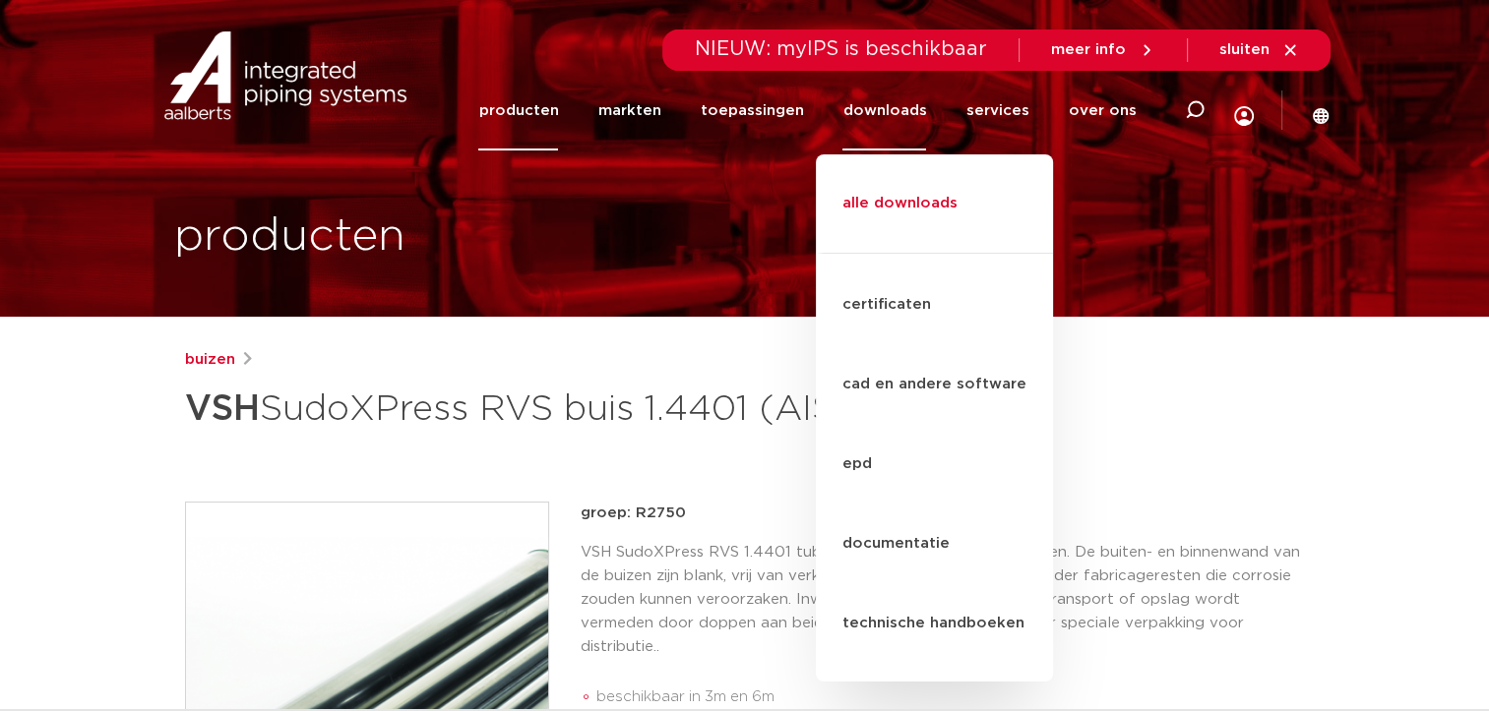
click at [873, 186] on link "alle downloads" at bounding box center [934, 214] width 237 height 80
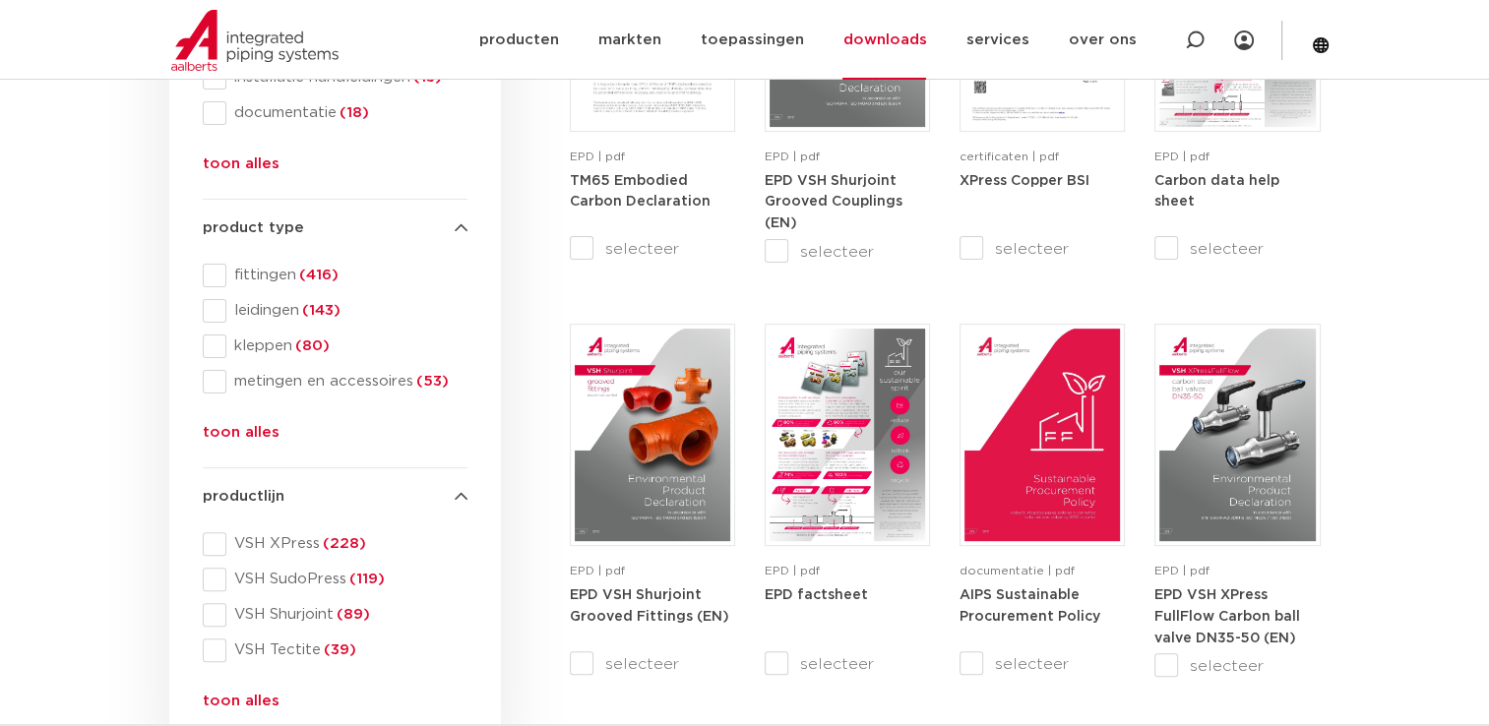
scroll to position [492, 0]
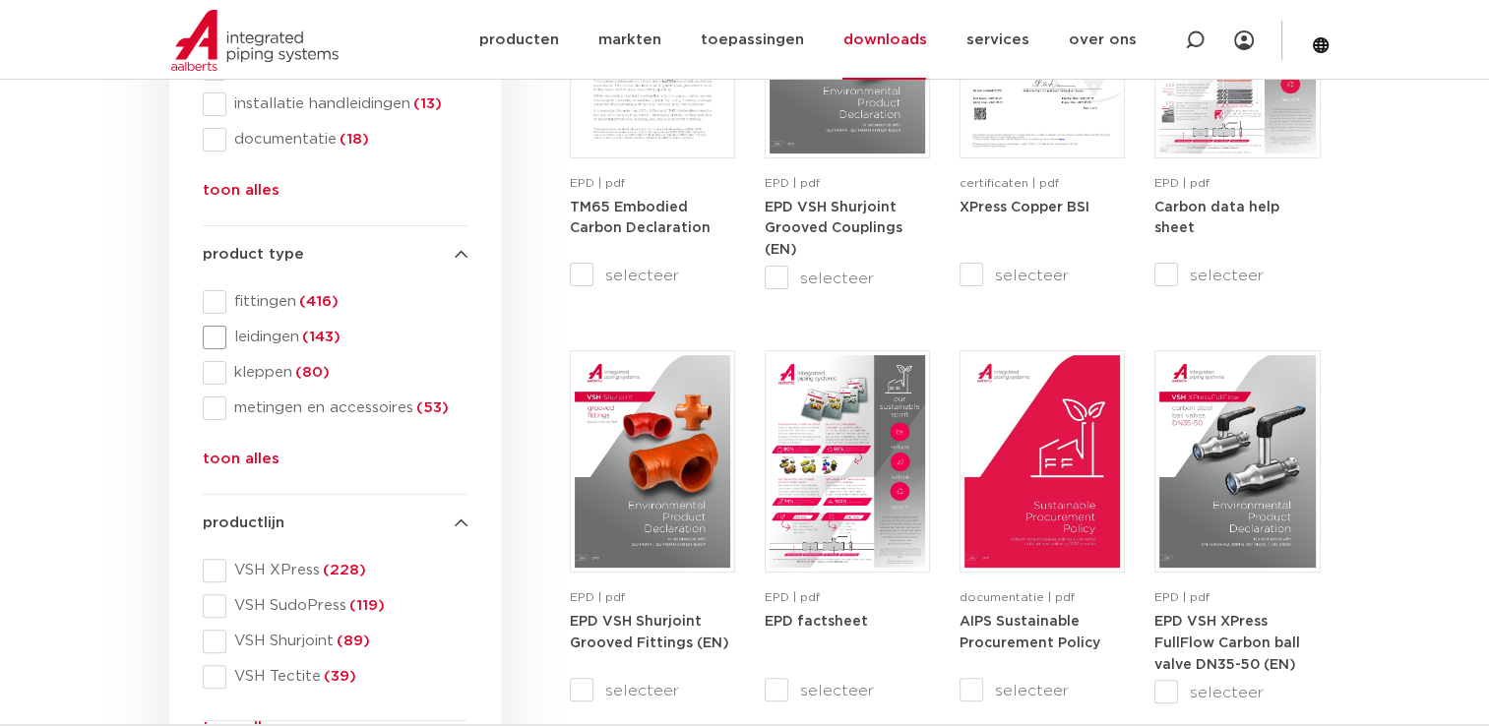
click at [253, 336] on span "leidingen (143)" at bounding box center [346, 338] width 241 height 20
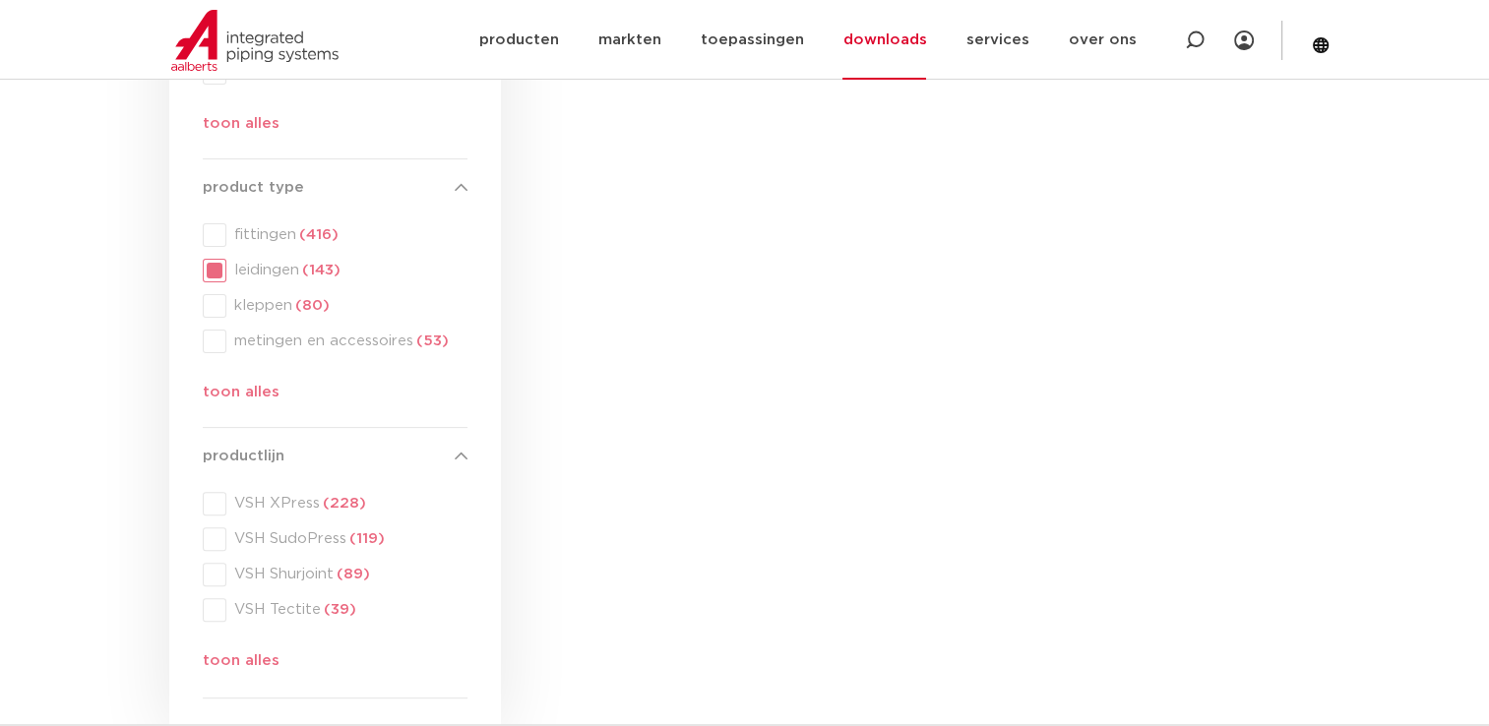
scroll to position [590, 0]
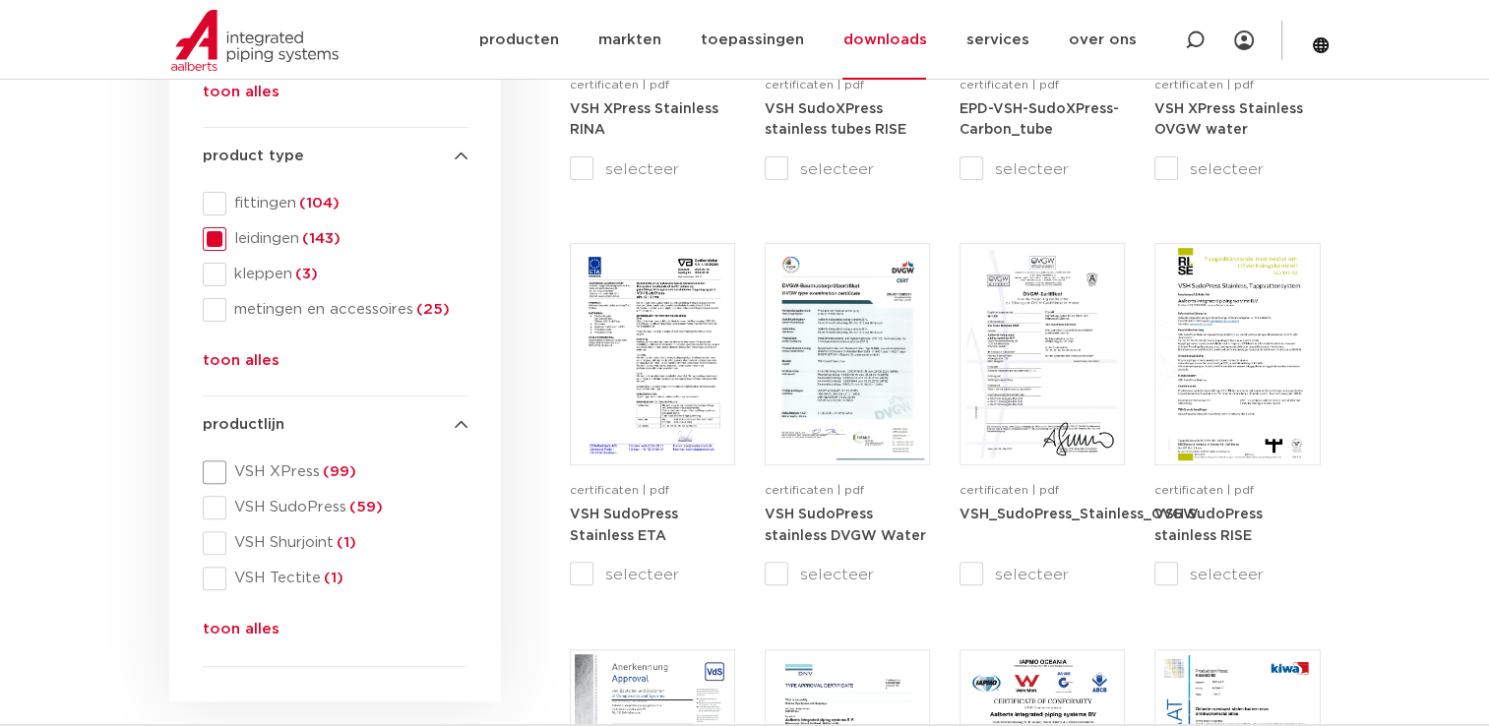
click at [226, 469] on span "VSH XPress (99)" at bounding box center [346, 472] width 241 height 20
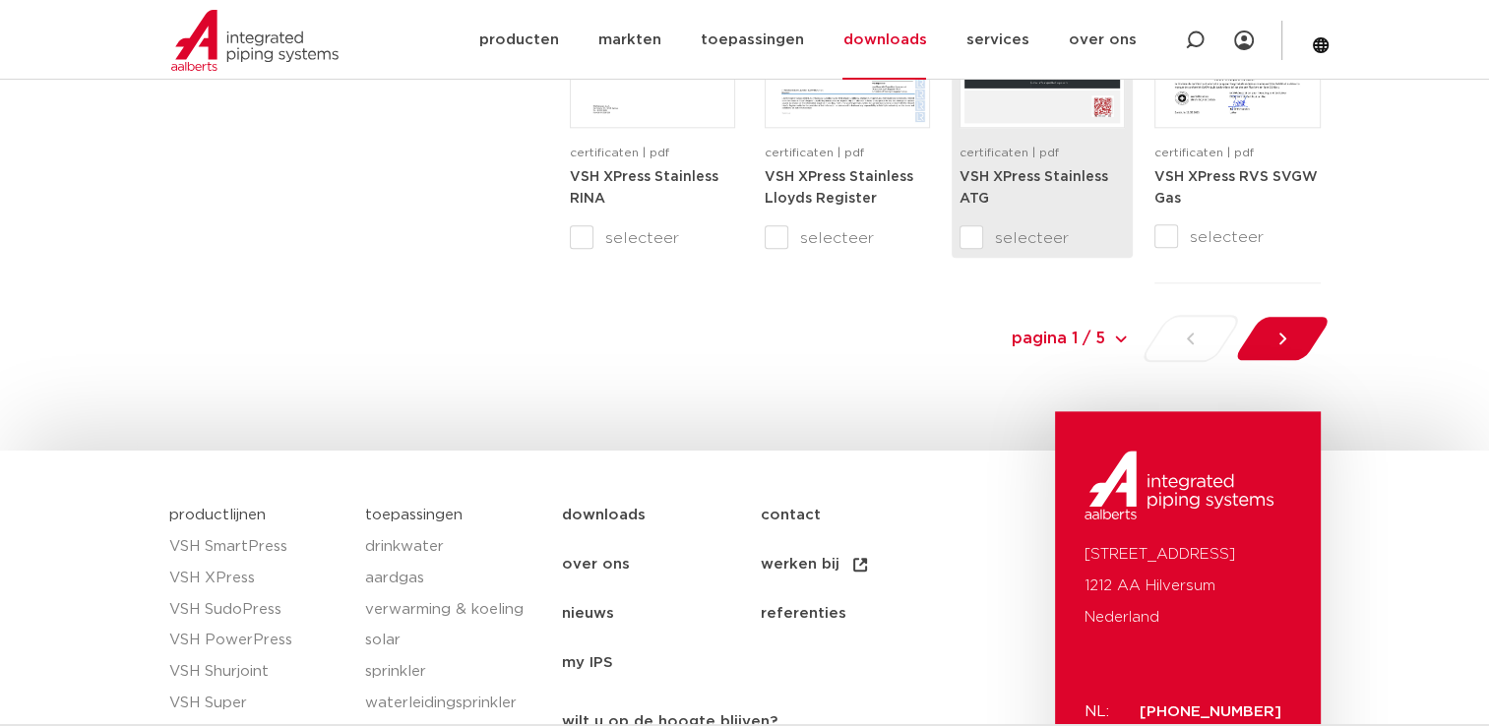
scroll to position [2165, 0]
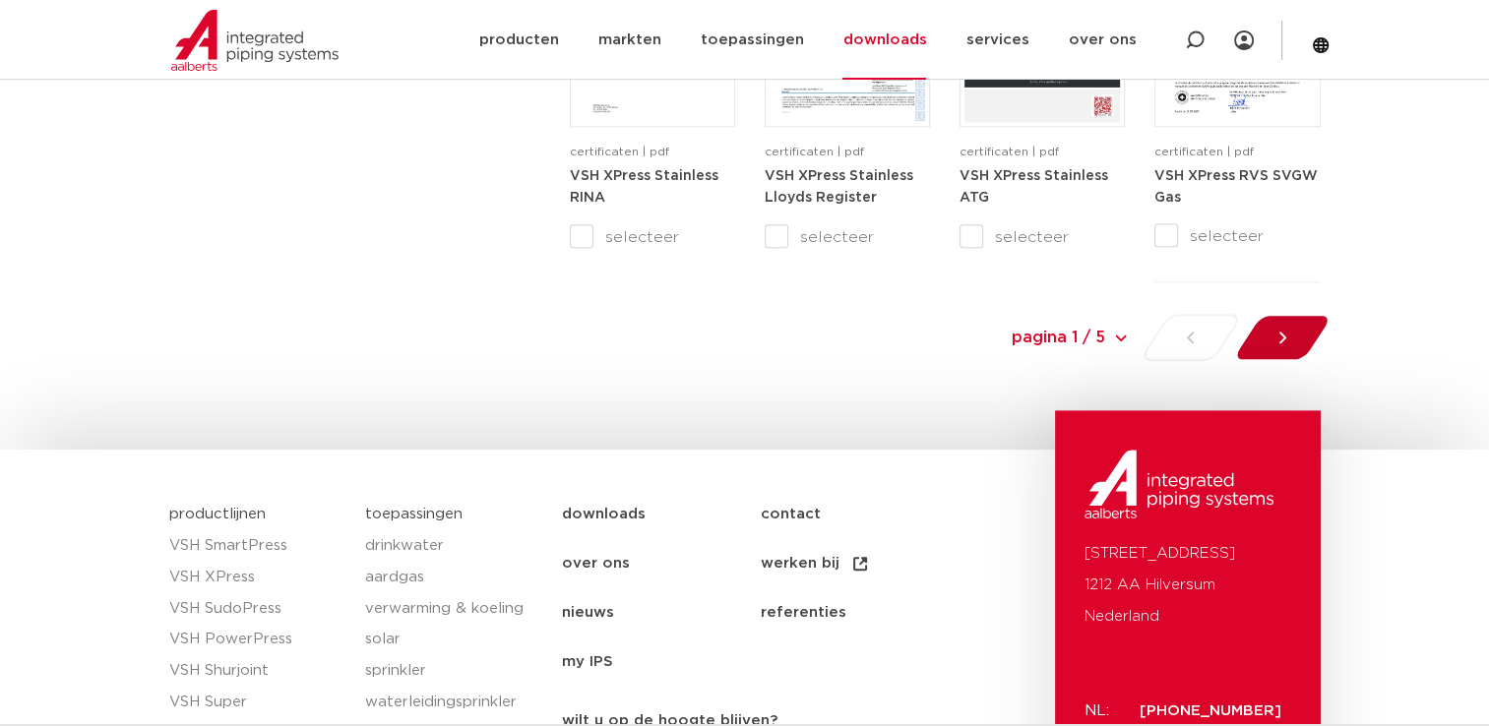
click at [1263, 328] on div at bounding box center [1281, 337] width 107 height 47
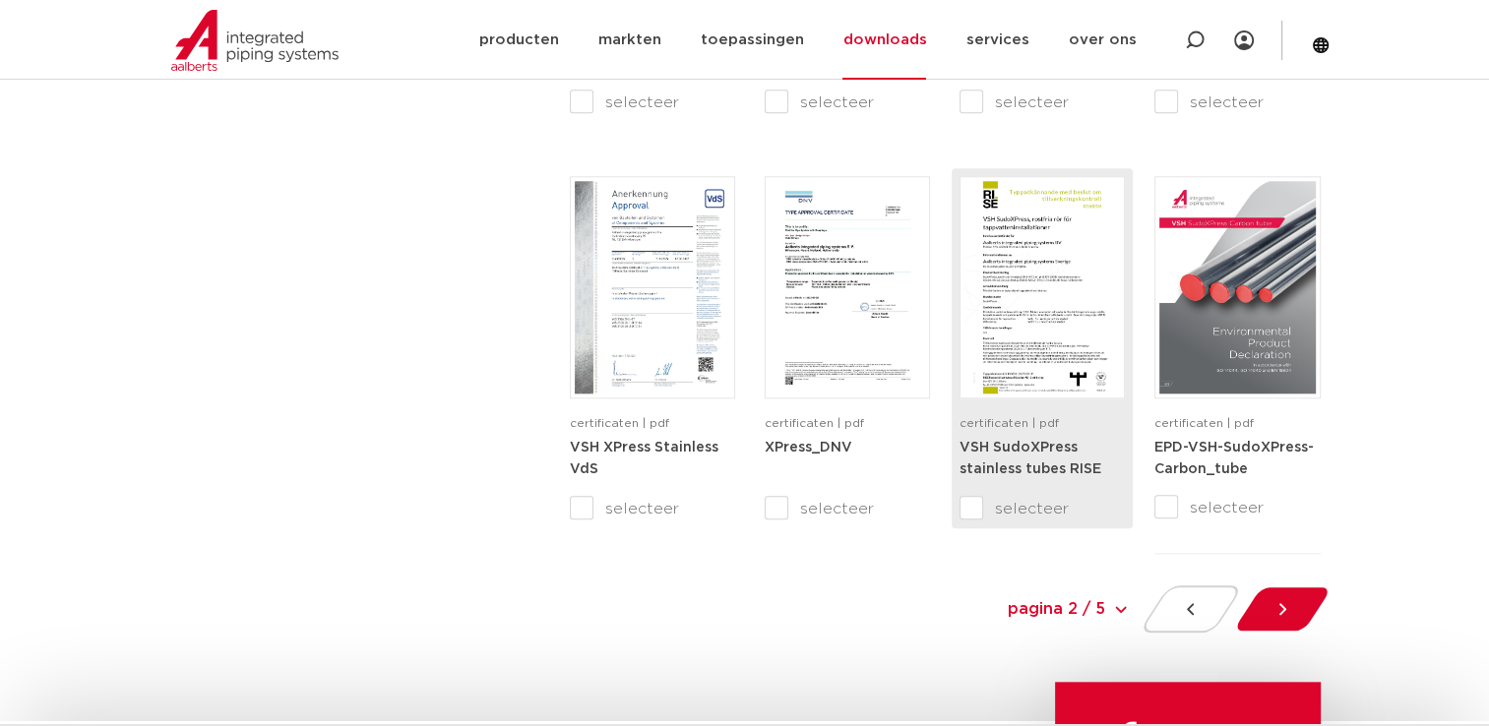
scroll to position [2002, 0]
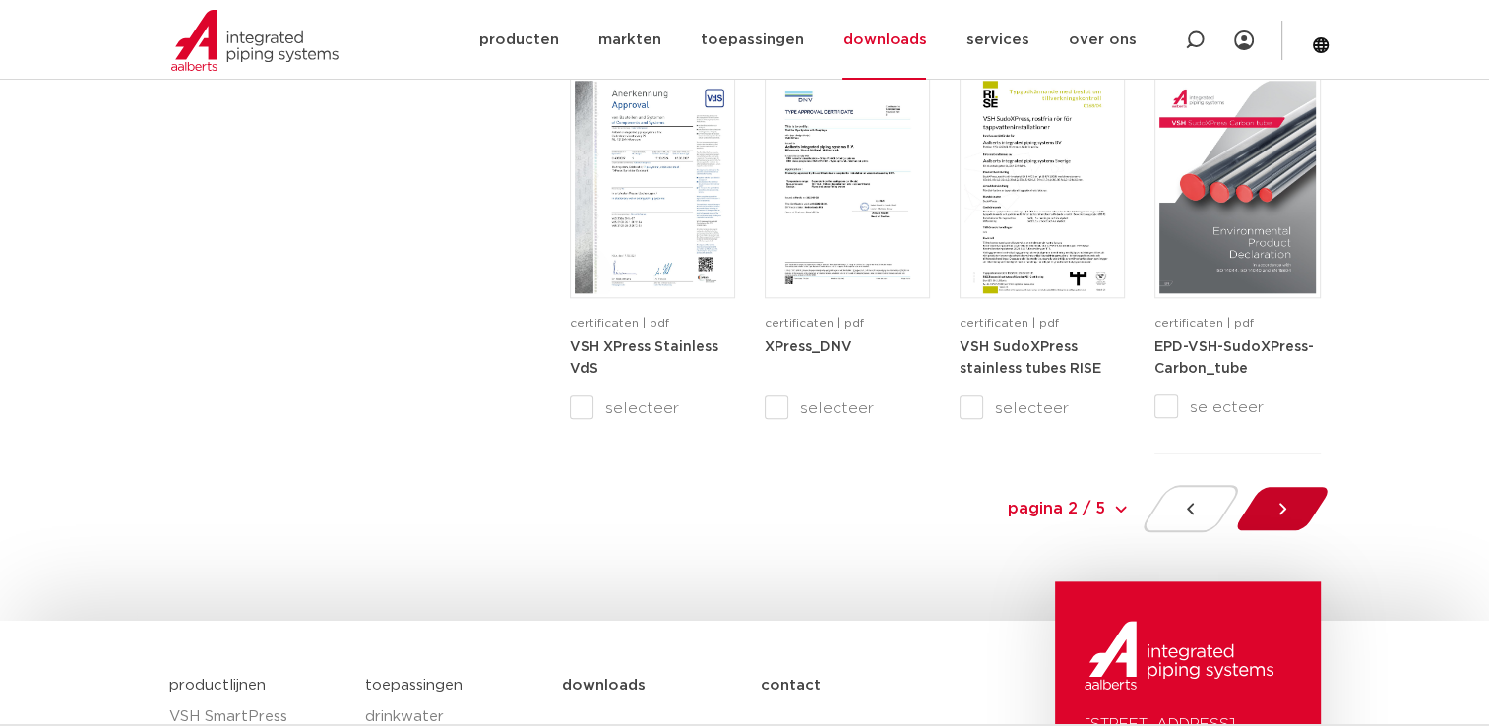
click at [1309, 496] on div at bounding box center [1281, 508] width 107 height 47
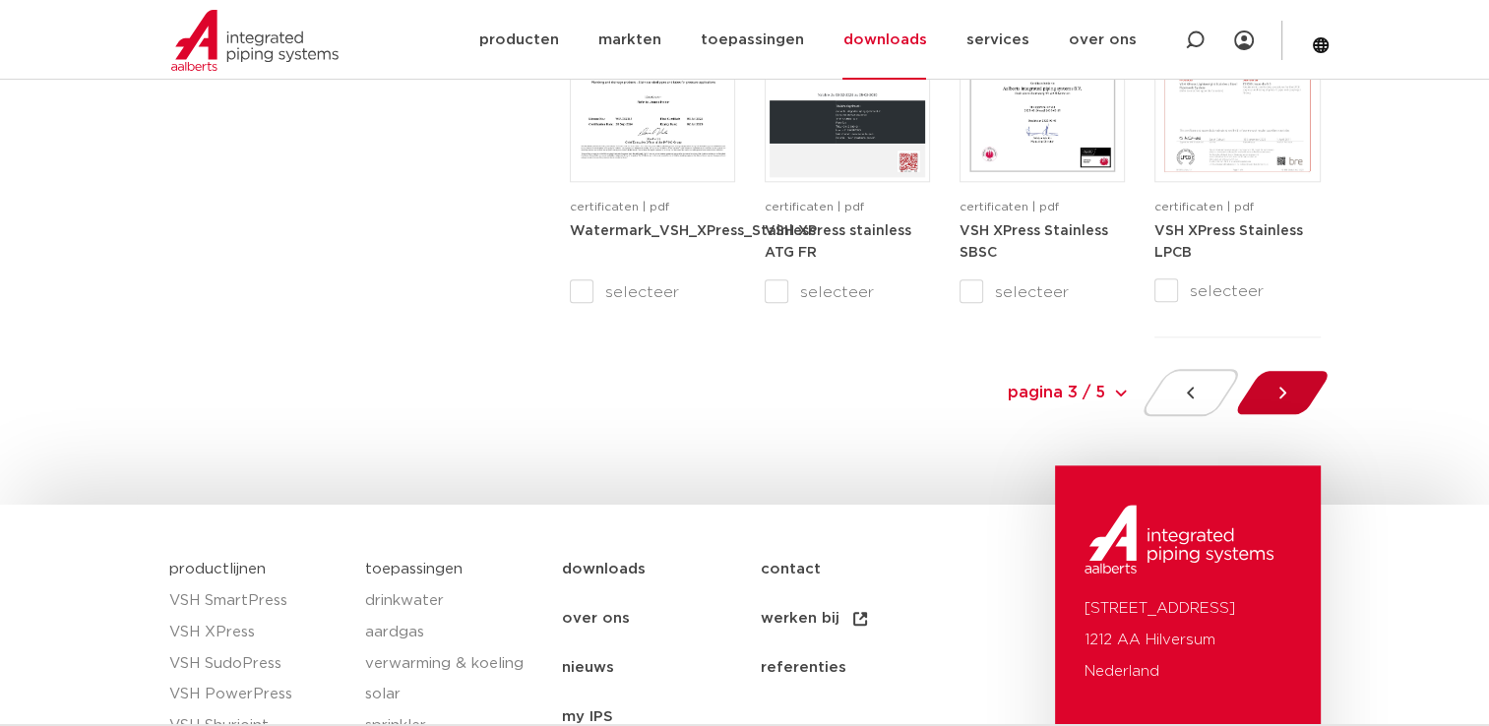
click at [1293, 405] on div at bounding box center [1281, 392] width 107 height 47
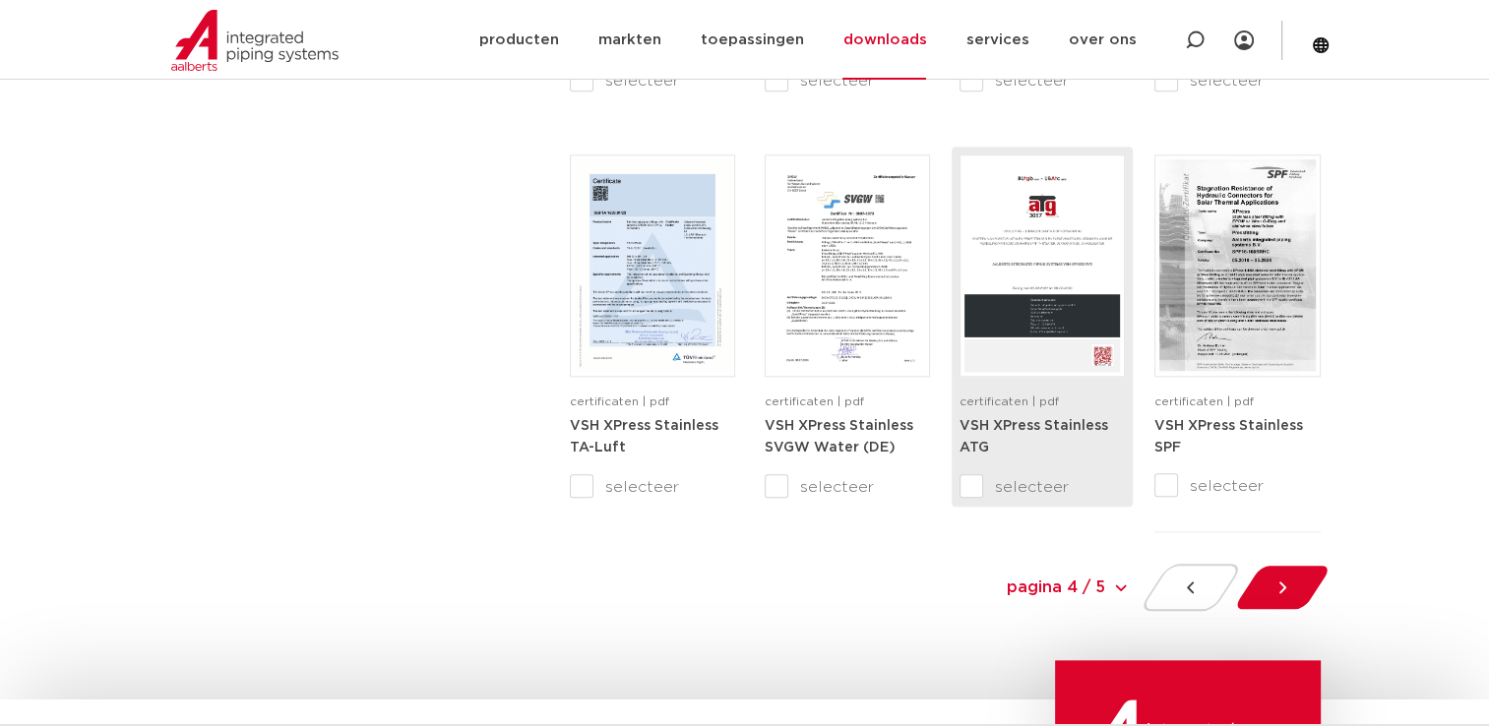
scroll to position [1904, 0]
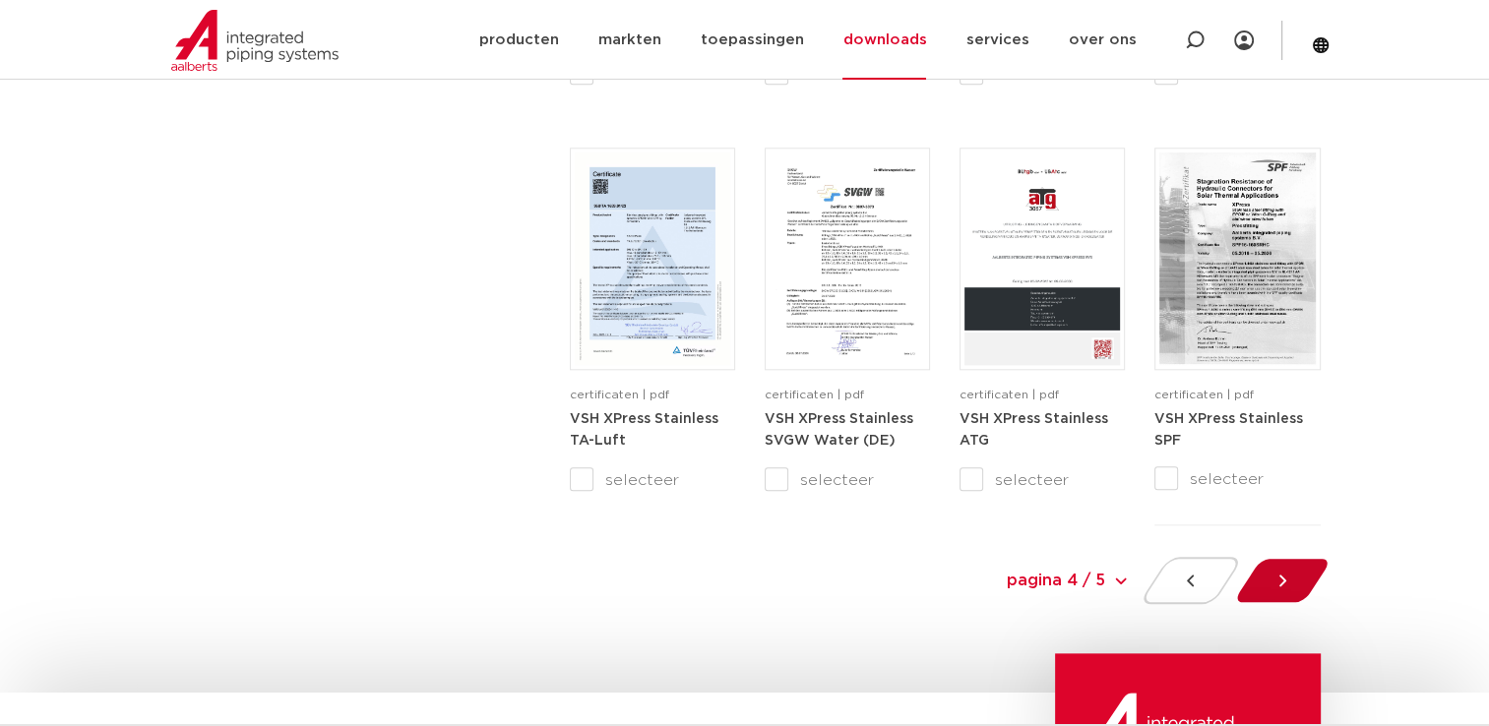
click at [1296, 557] on div at bounding box center [1281, 580] width 107 height 47
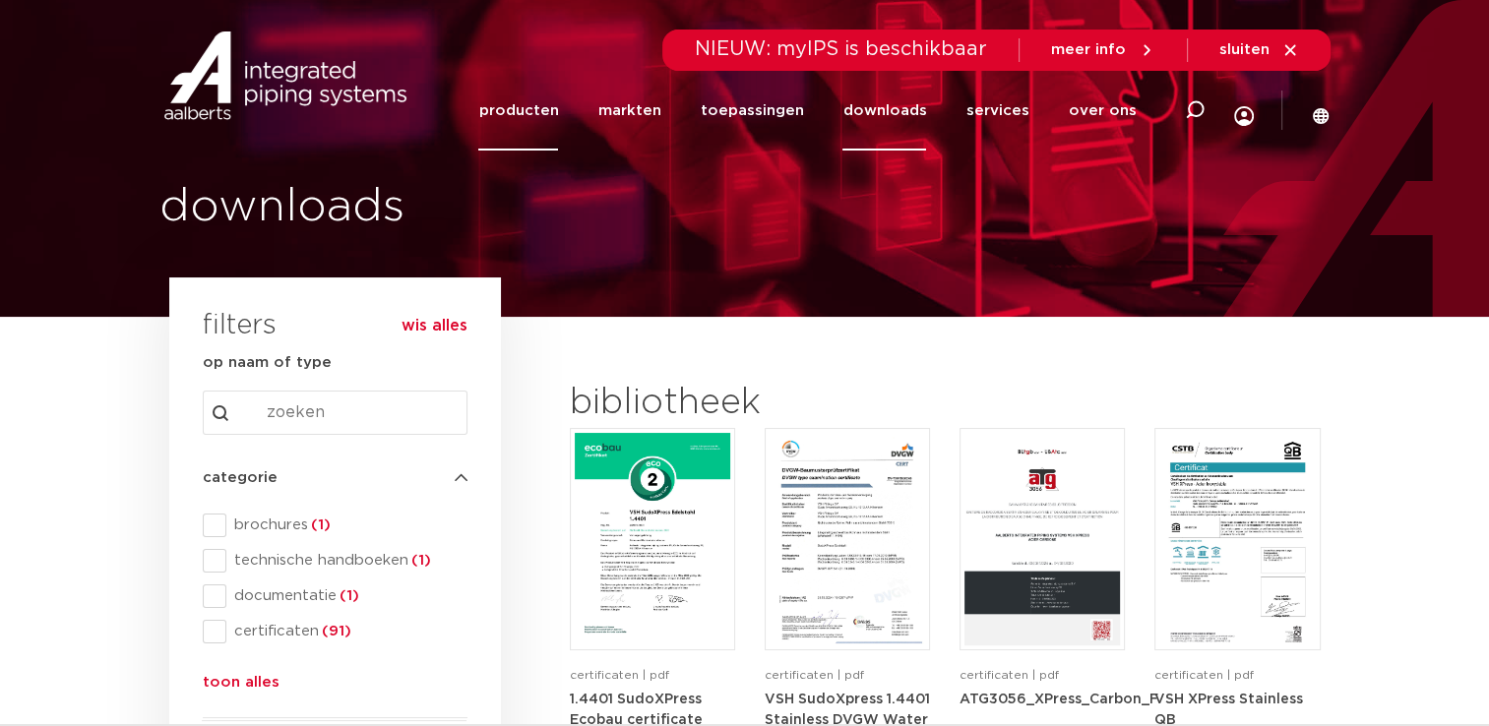
click at [547, 115] on link "producten" at bounding box center [518, 111] width 80 height 80
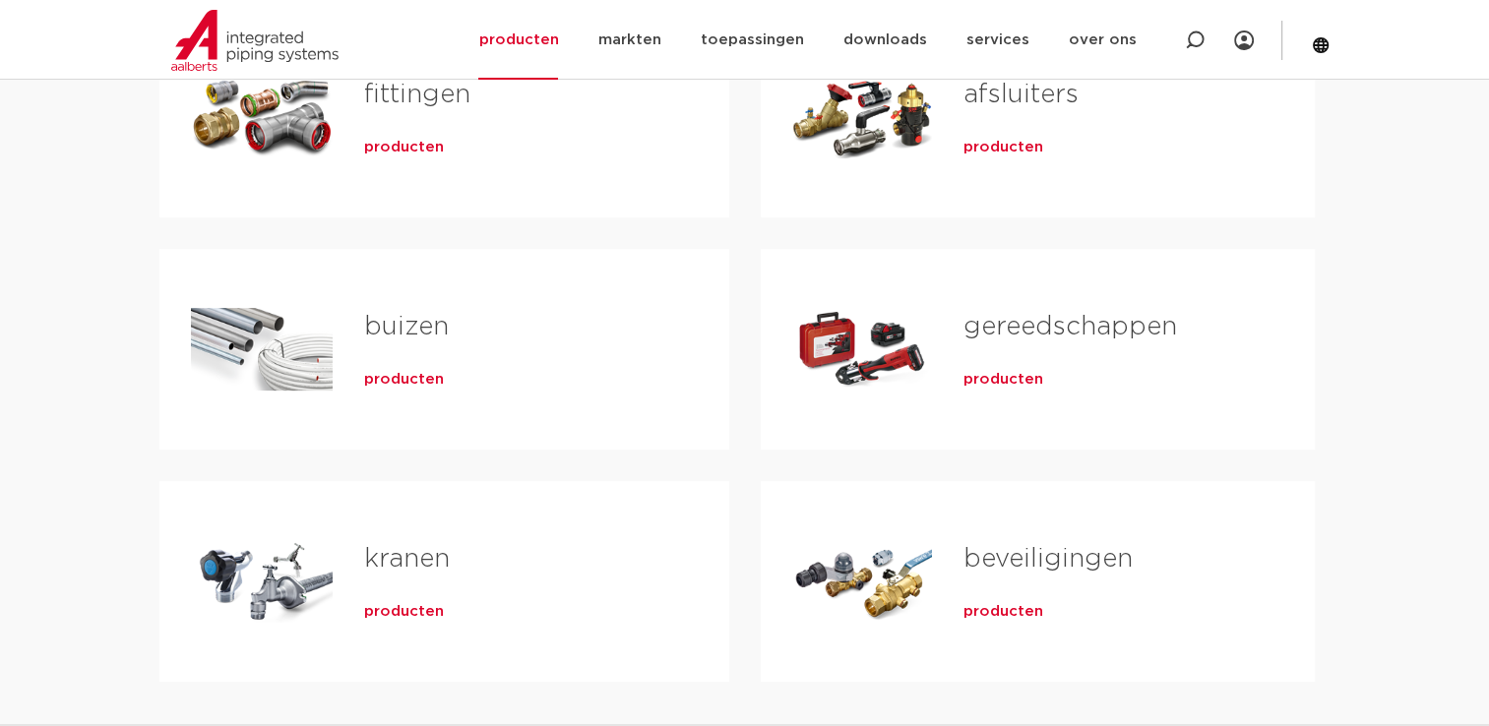
scroll to position [492, 0]
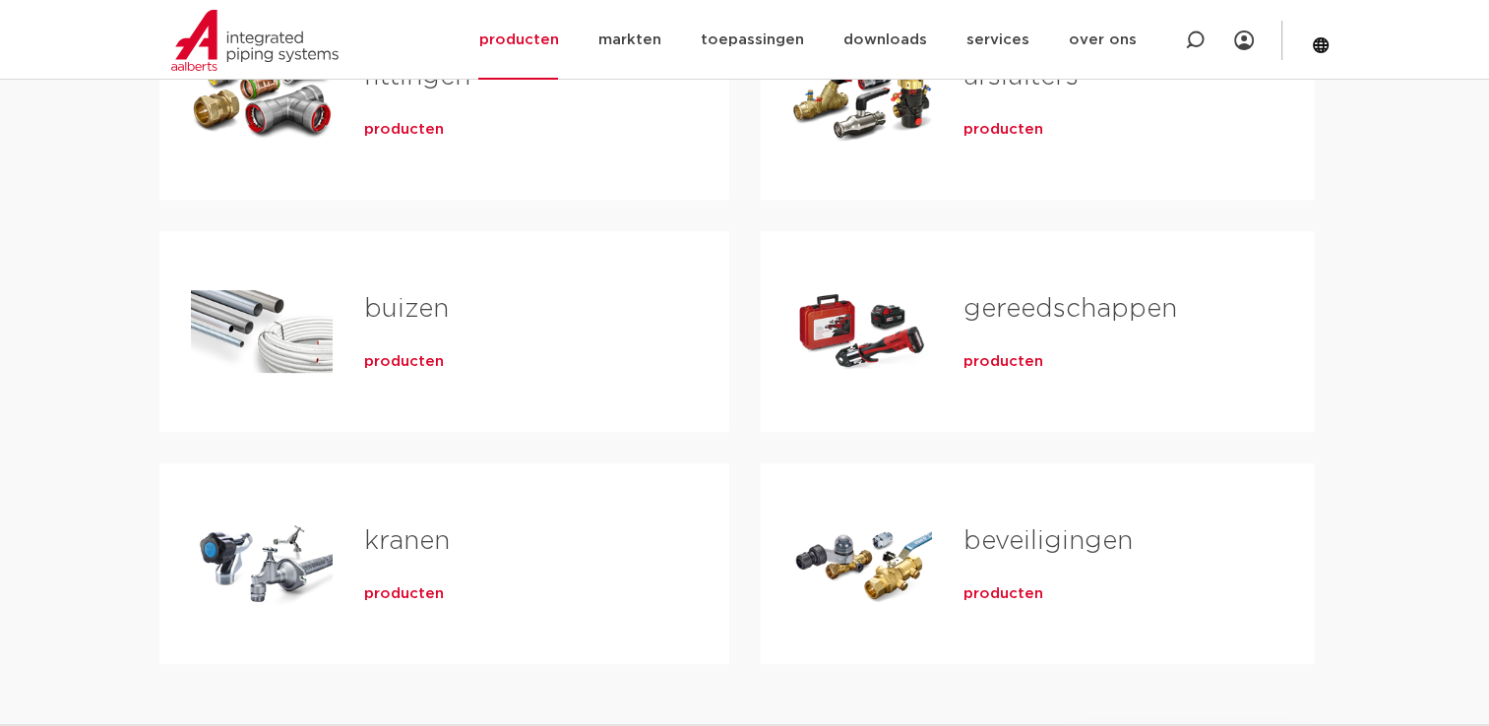
click at [407, 326] on h2 "buizen" at bounding box center [515, 313] width 302 height 45
click at [398, 355] on span "producten" at bounding box center [404, 362] width 80 height 20
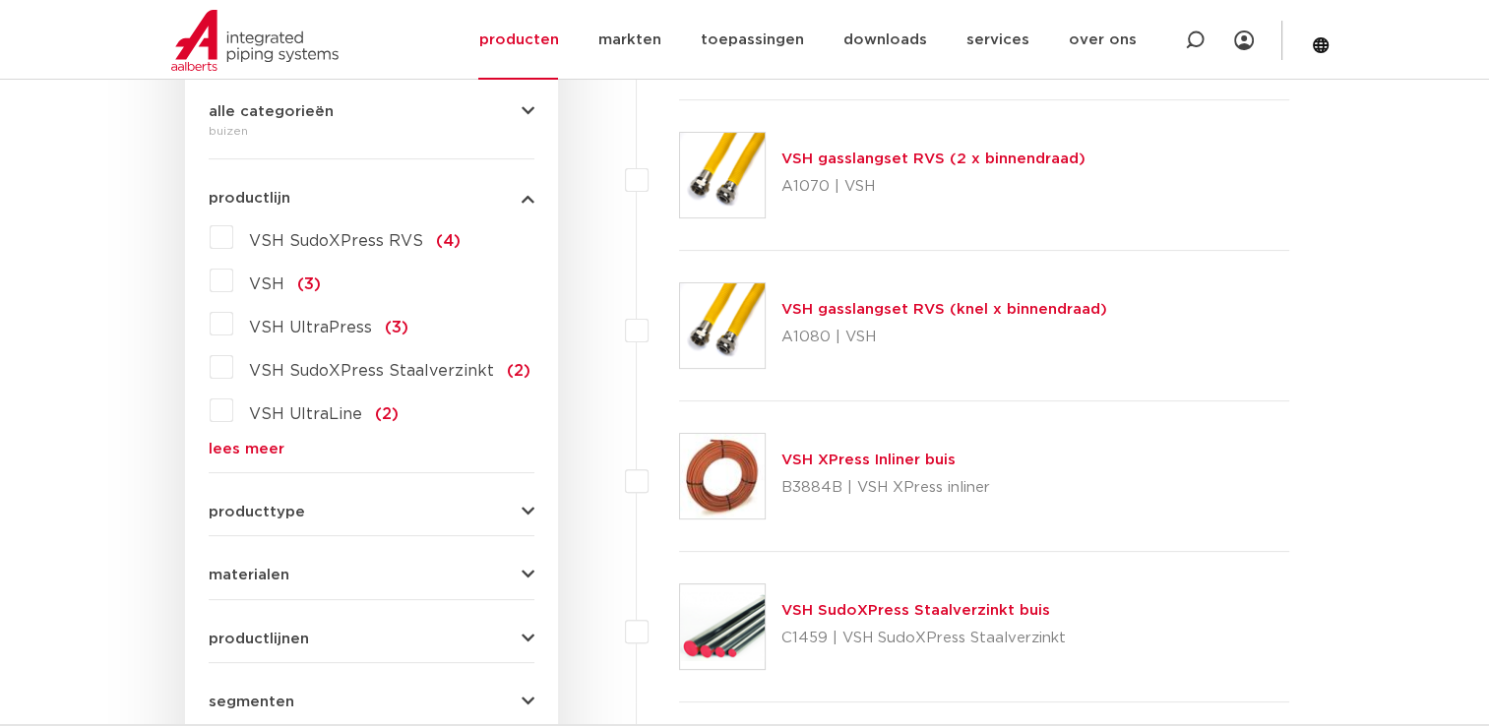
click at [241, 230] on label "VSH SudoXPress RVS (4)" at bounding box center [346, 236] width 227 height 31
click at [0, 0] on input "VSH SudoXPress RVS (4)" at bounding box center [0, 0] width 0 height 0
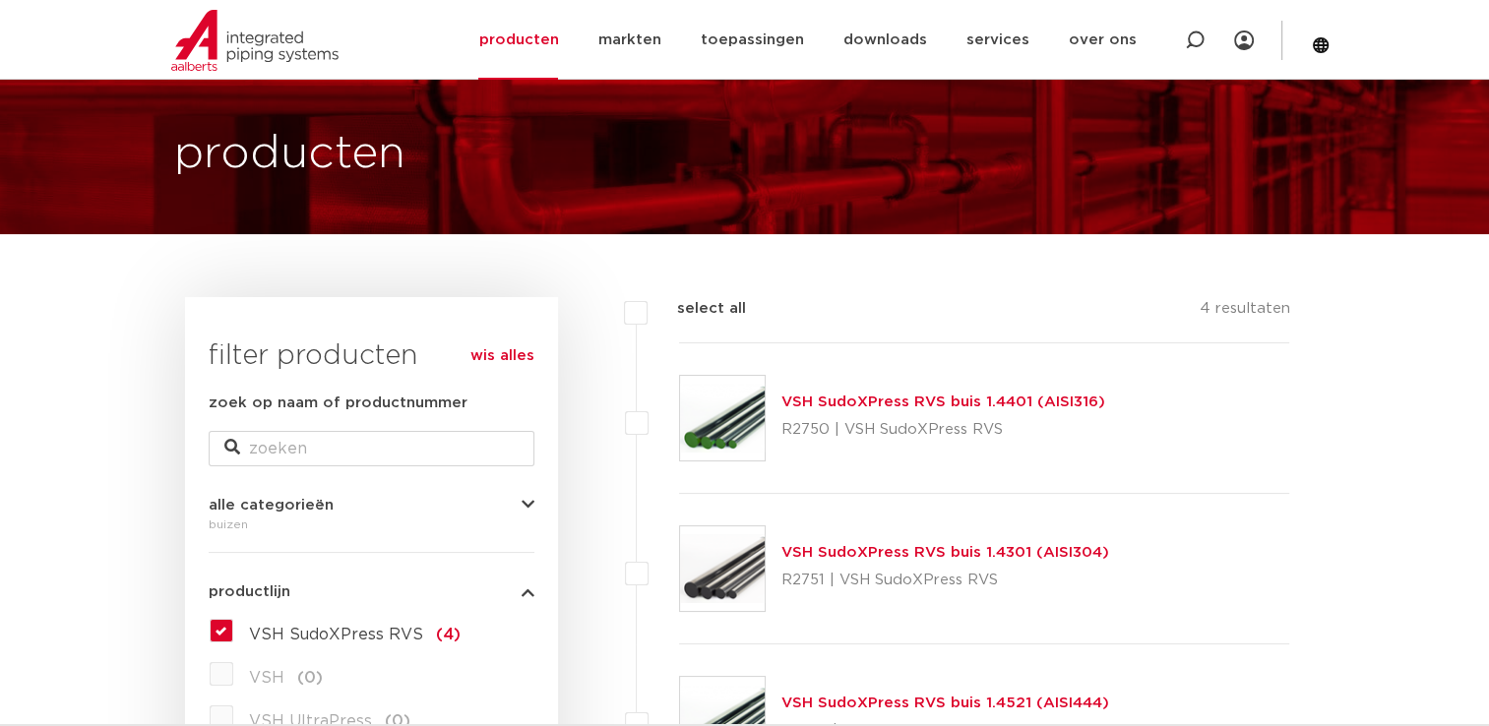
scroll to position [181, 0]
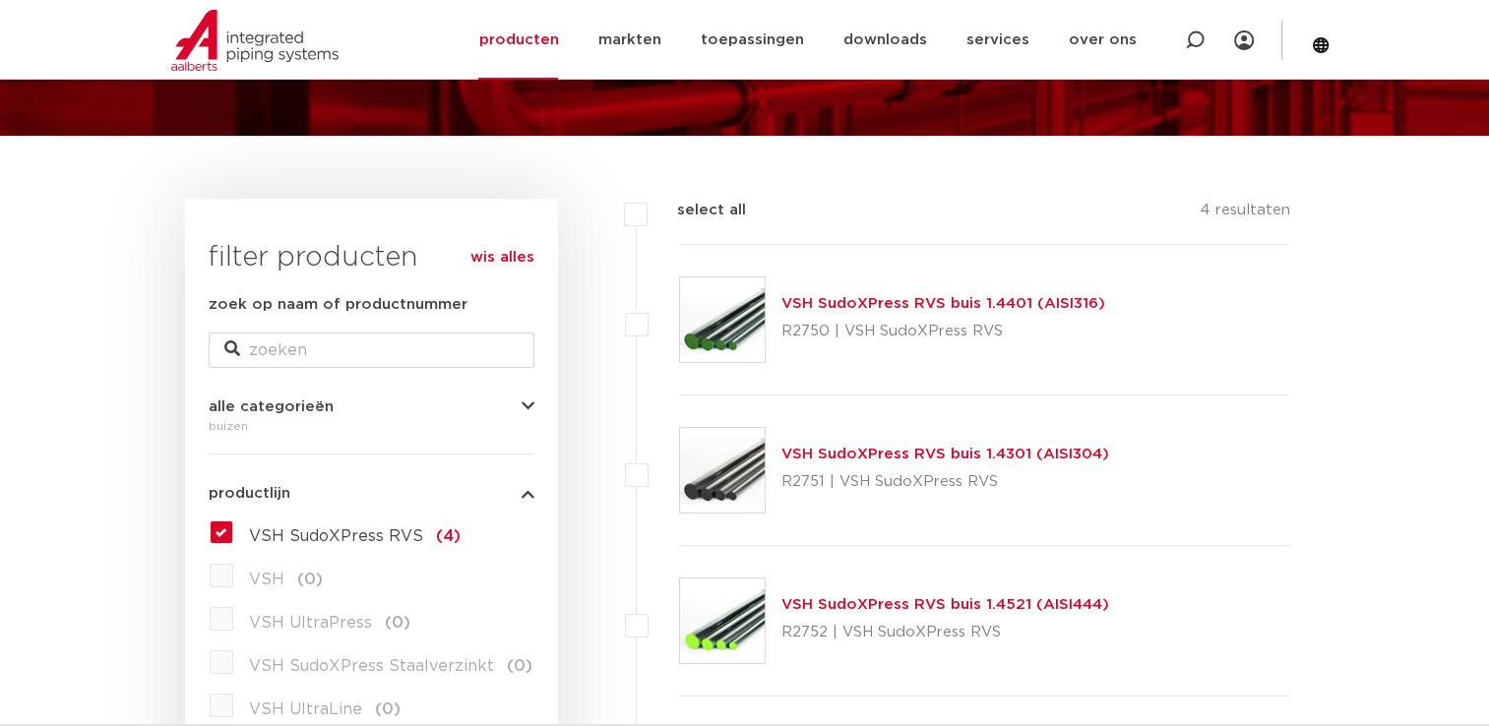
click at [260, 522] on label "VSH SudoXPress RVS (4)" at bounding box center [346, 532] width 227 height 31
click at [0, 0] on input "VSH SudoXPress RVS (4)" at bounding box center [0, 0] width 0 height 0
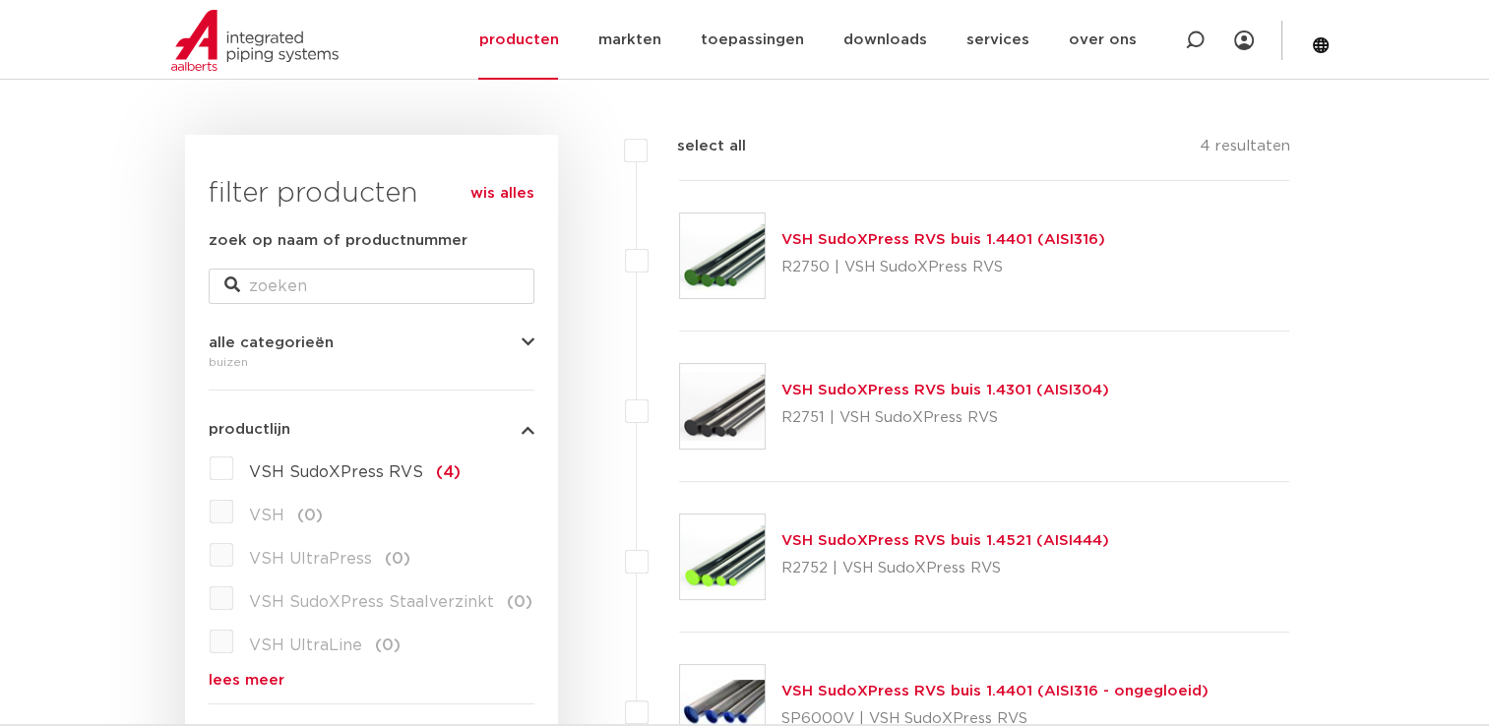
scroll to position [279, 0]
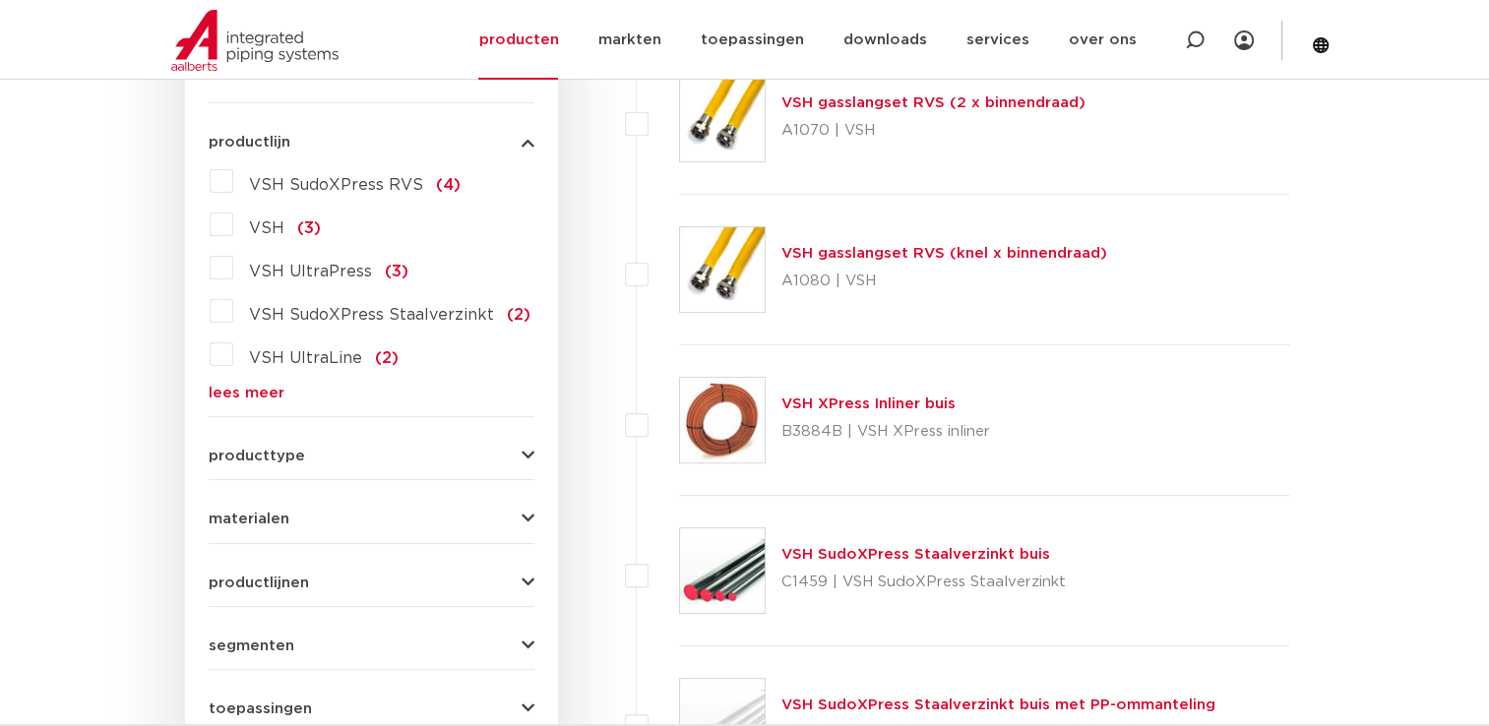
click at [270, 390] on link "lees meer" at bounding box center [372, 393] width 326 height 15
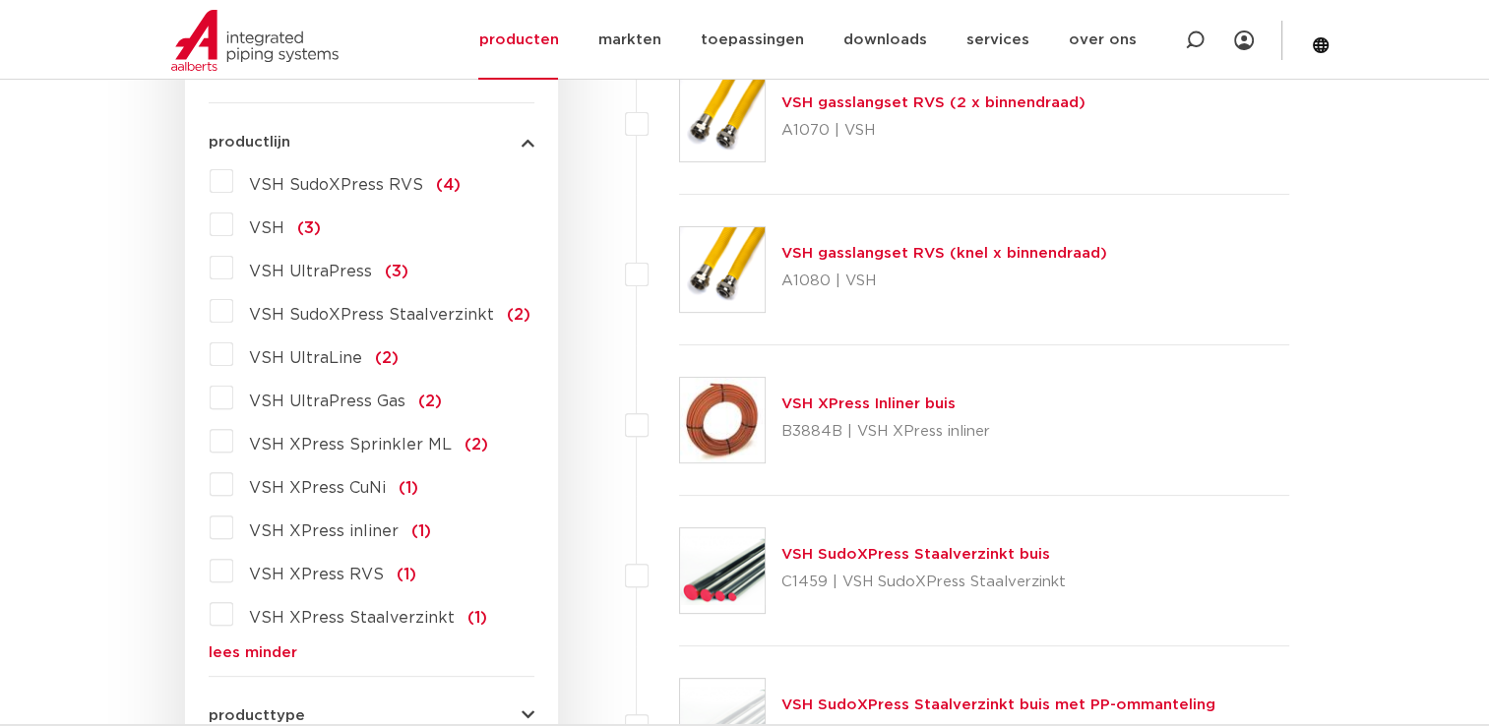
click at [233, 575] on label "VSH XPress RVS (1)" at bounding box center [324, 570] width 183 height 31
click at [0, 0] on input "VSH XPress RVS (1)" at bounding box center [0, 0] width 0 height 0
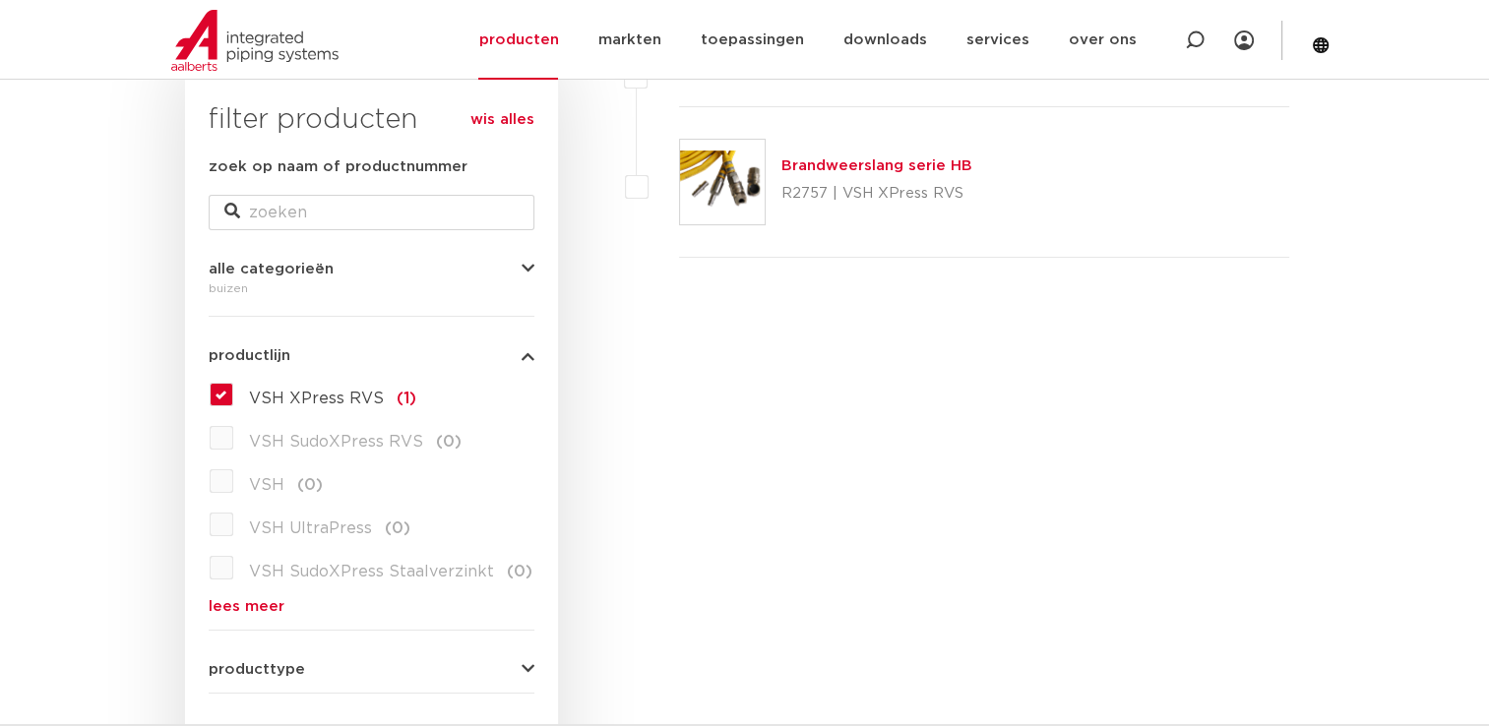
scroll to position [353, 0]
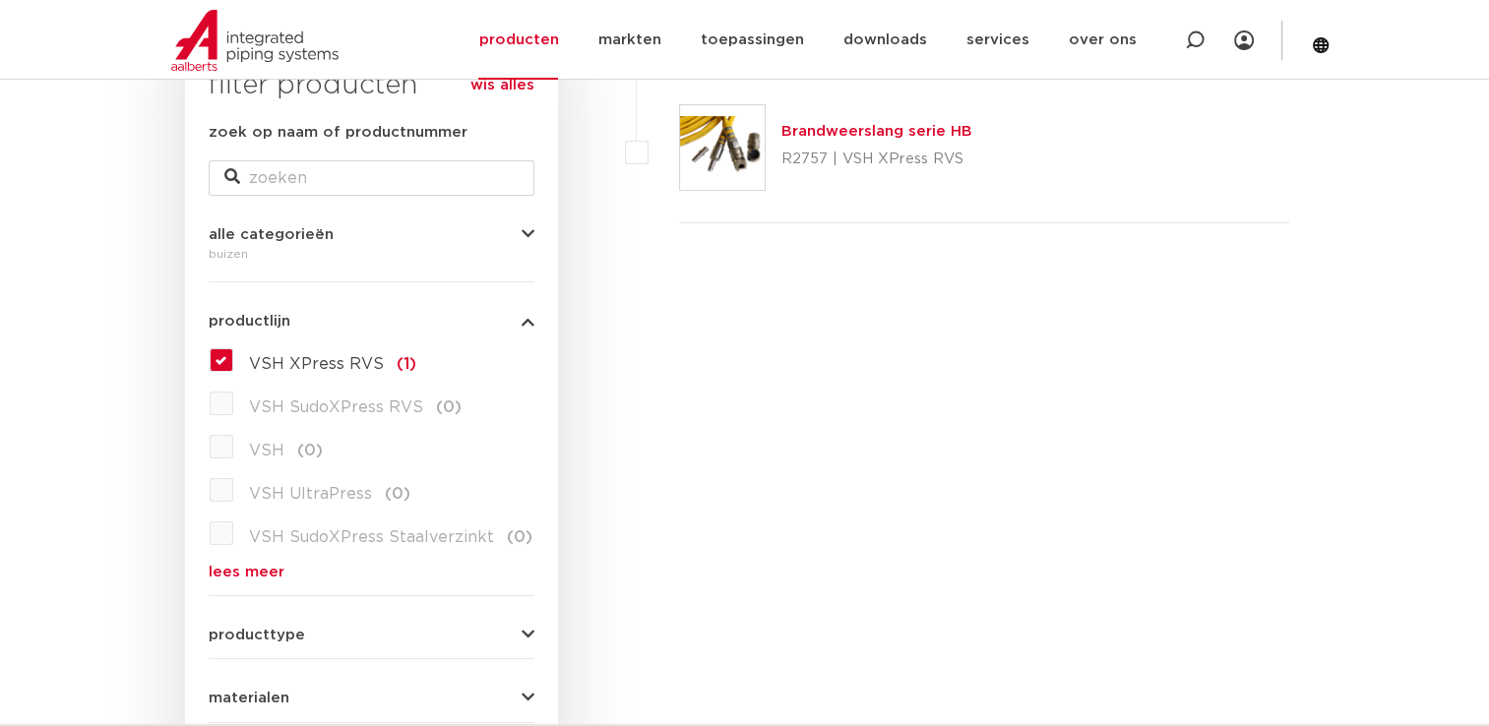
click at [240, 365] on label "VSH XPress RVS (1)" at bounding box center [324, 359] width 183 height 31
click at [0, 0] on input "VSH XPress RVS (1)" at bounding box center [0, 0] width 0 height 0
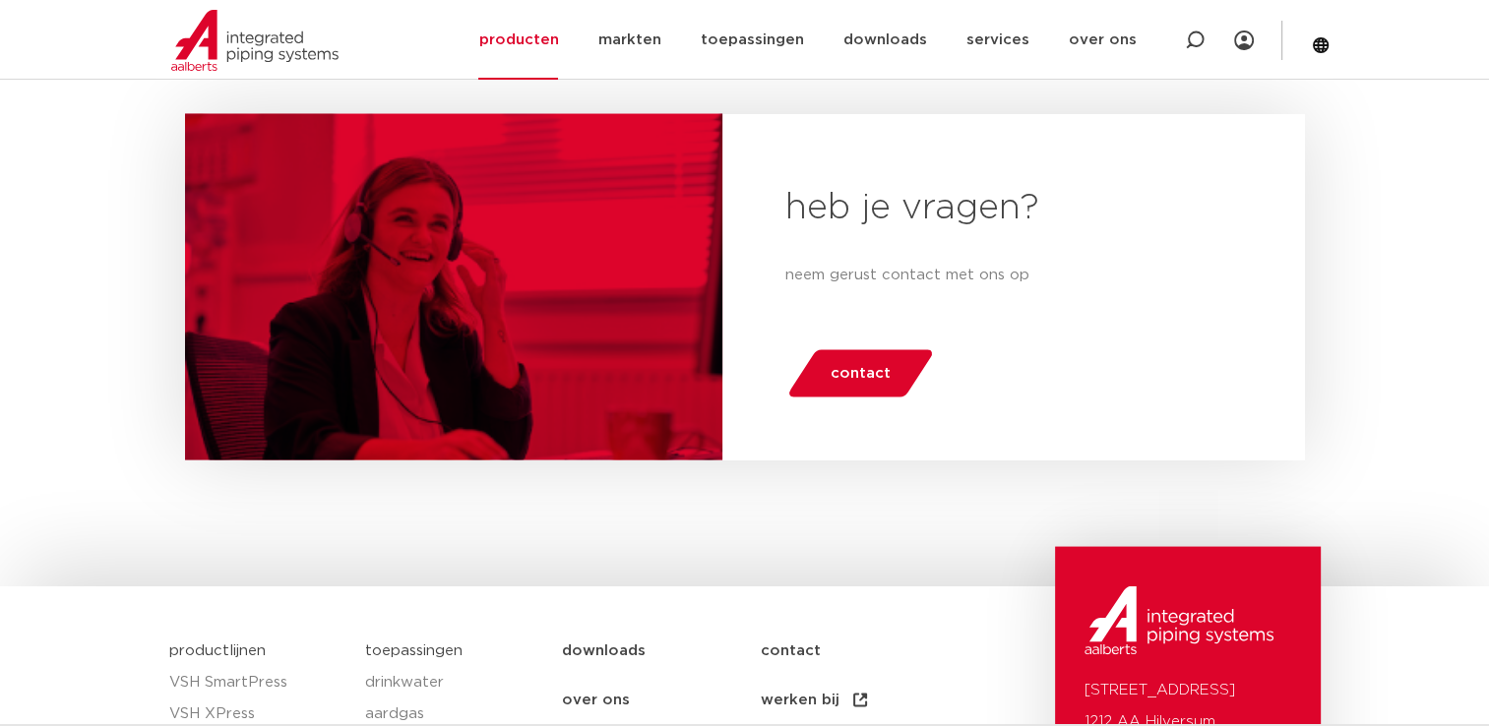
scroll to position [4200, 0]
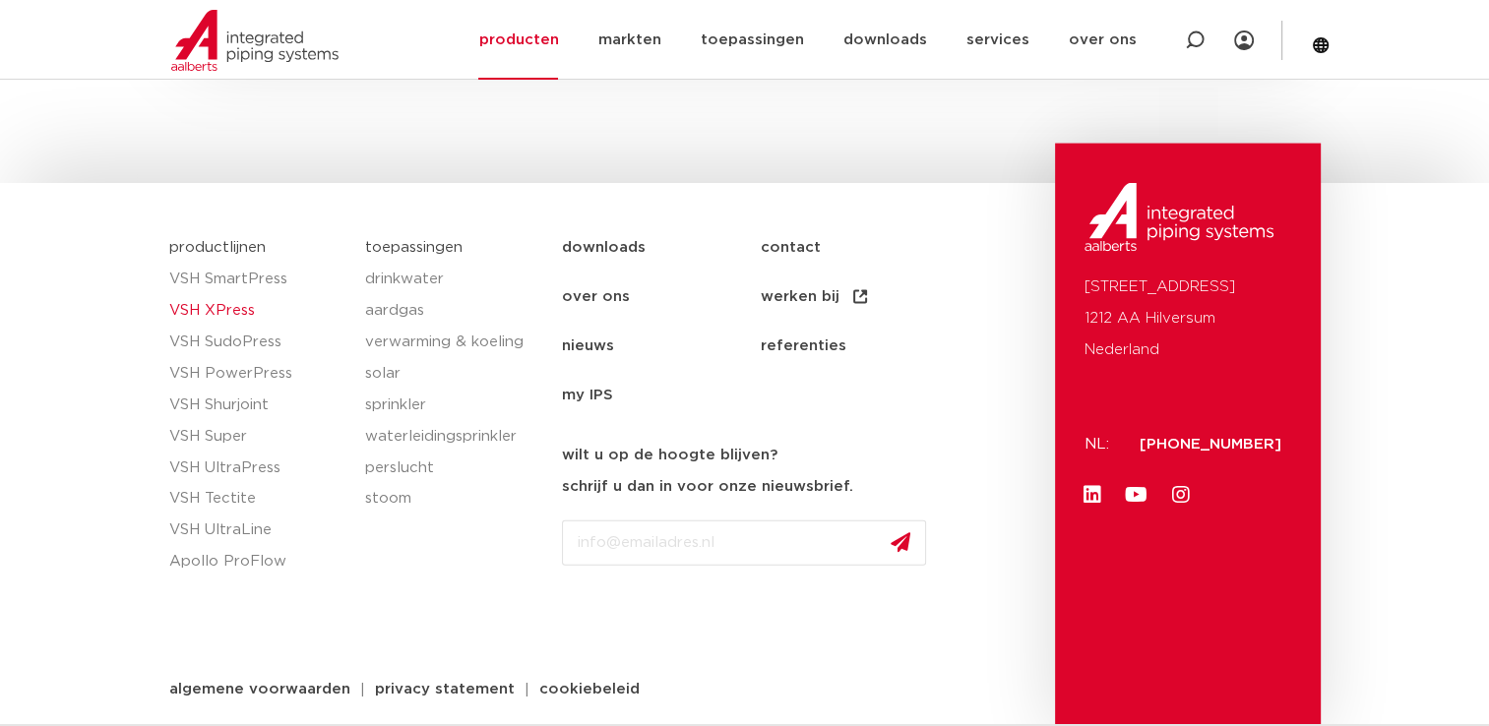
click at [239, 309] on link "VSH XPress" at bounding box center [257, 310] width 177 height 31
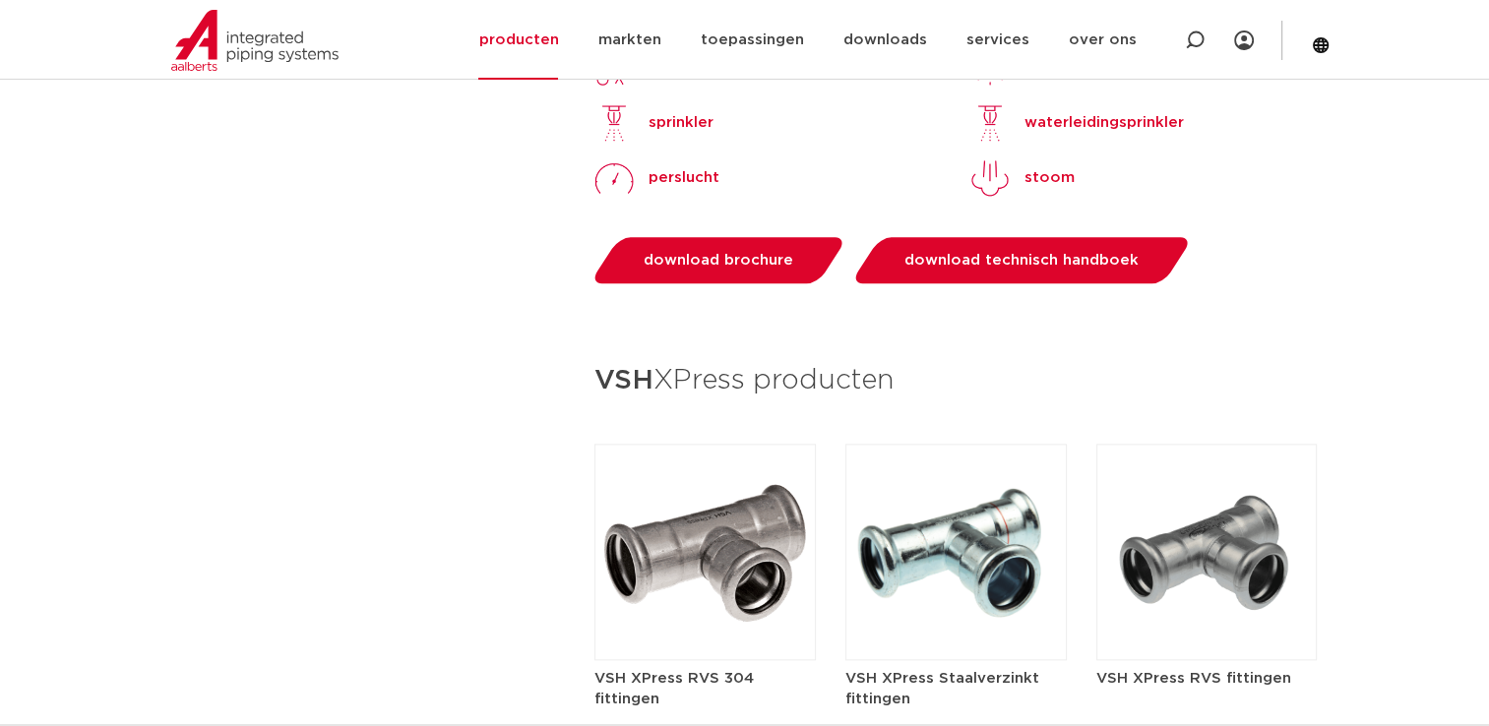
scroll to position [1968, 0]
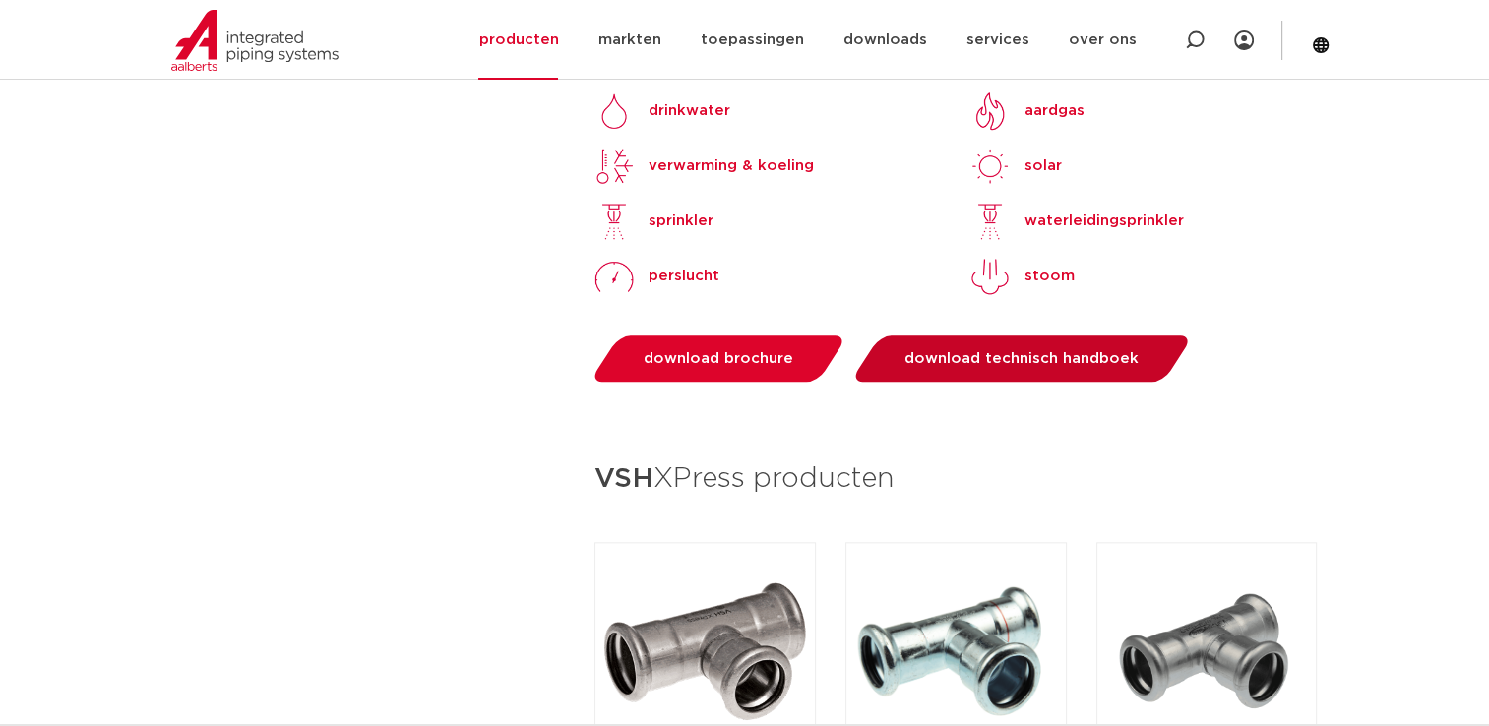
click at [893, 336] on link "download technisch handboek" at bounding box center [1021, 359] width 343 height 46
